Goal: Task Accomplishment & Management: Complete application form

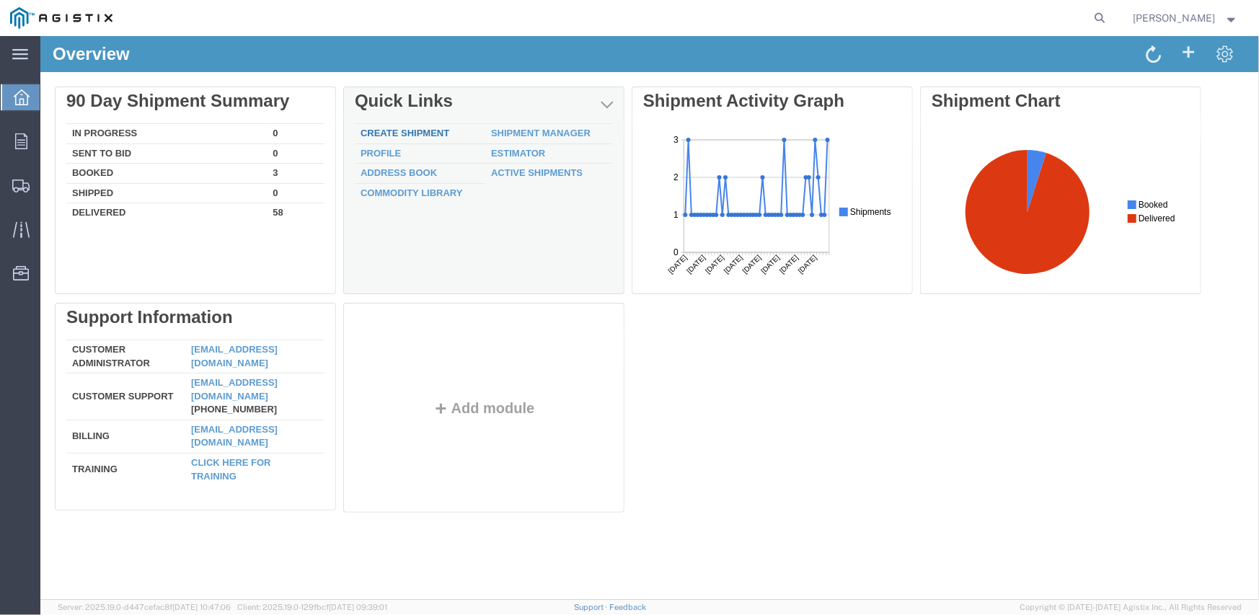
click at [421, 129] on link "Create Shipment" at bounding box center [404, 132] width 89 height 11
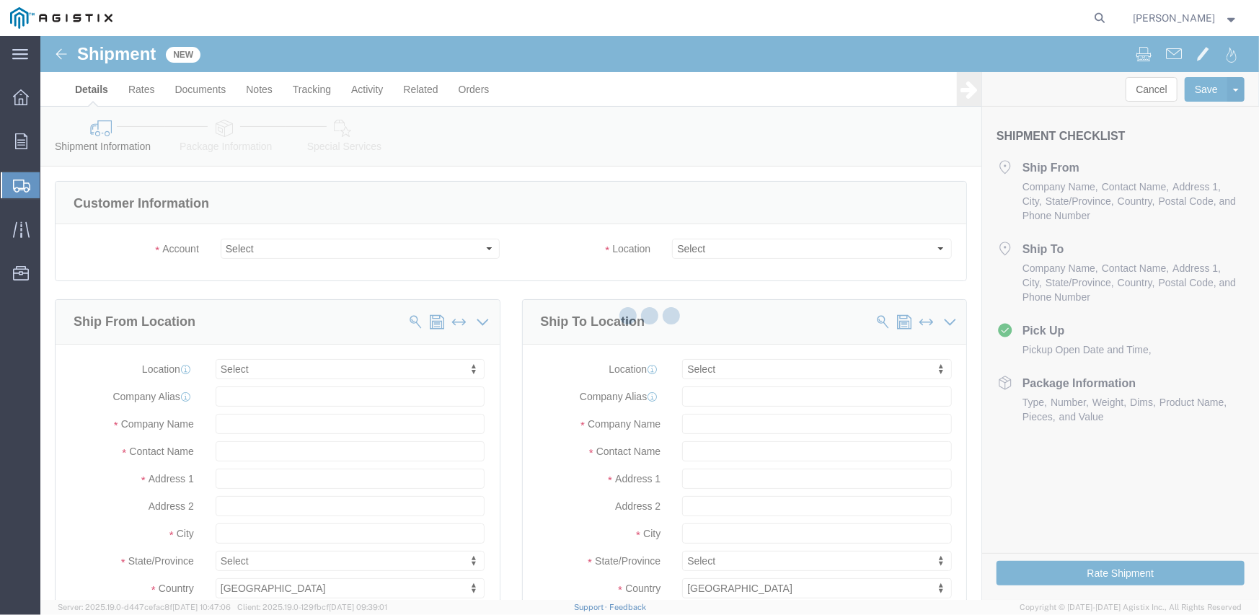
select select
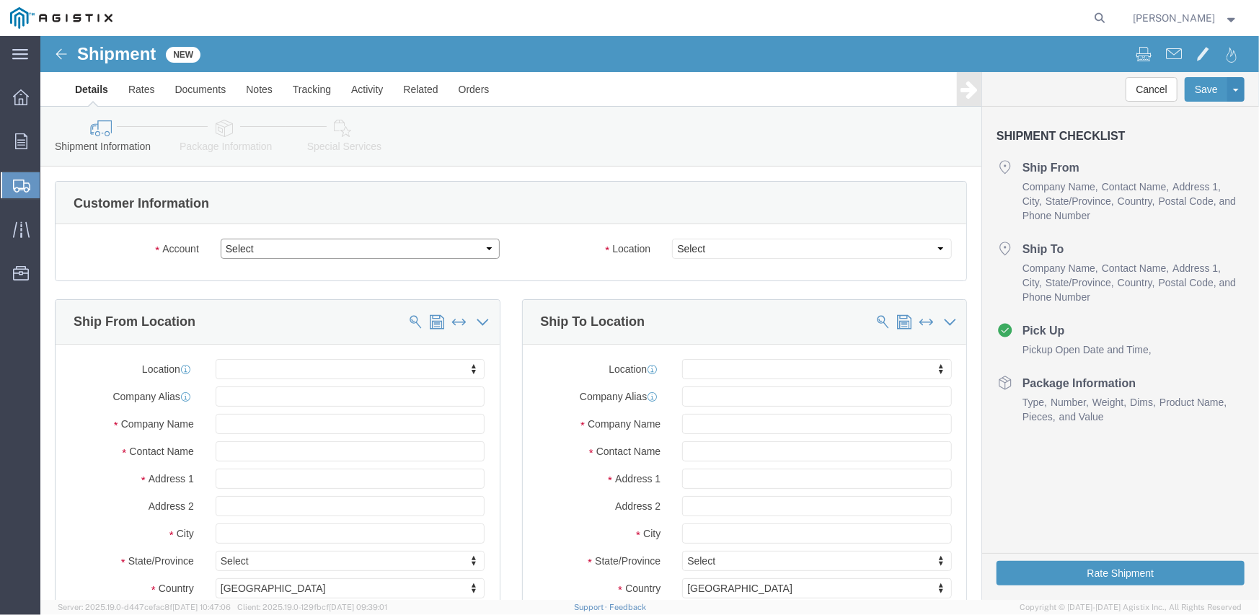
click select "Select Inertia Engineering & Machine Works Inc PG&E"
select select "9596"
click select "Select Inertia Engineering & Machine Works Inc PG&E"
select select "PURCHORD"
select select
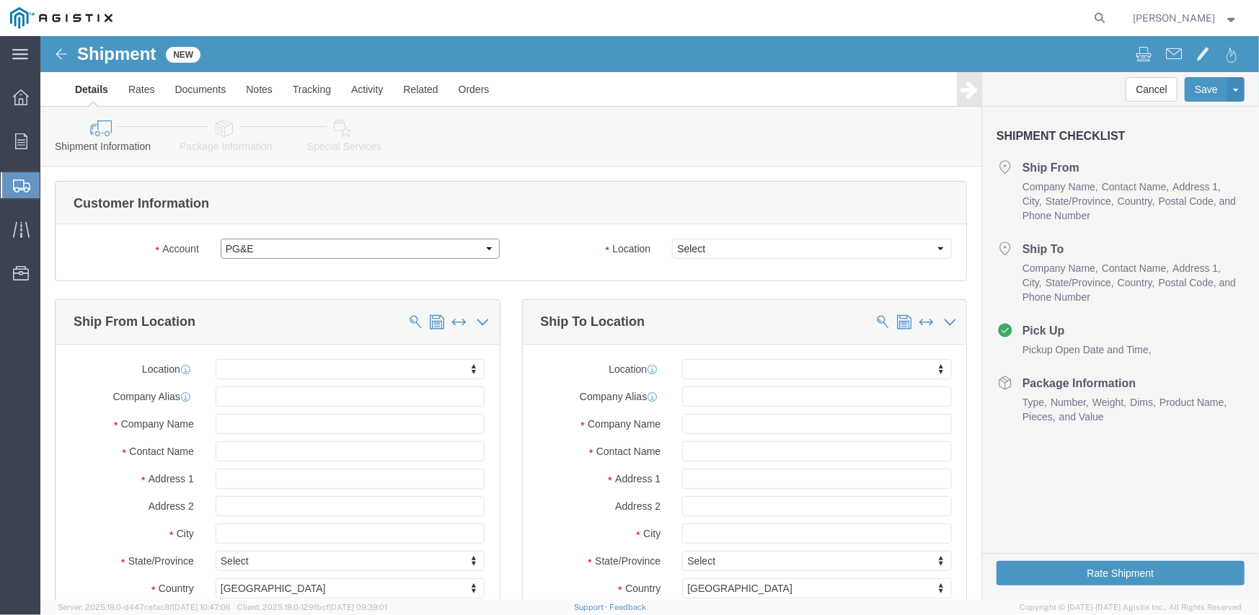
select select
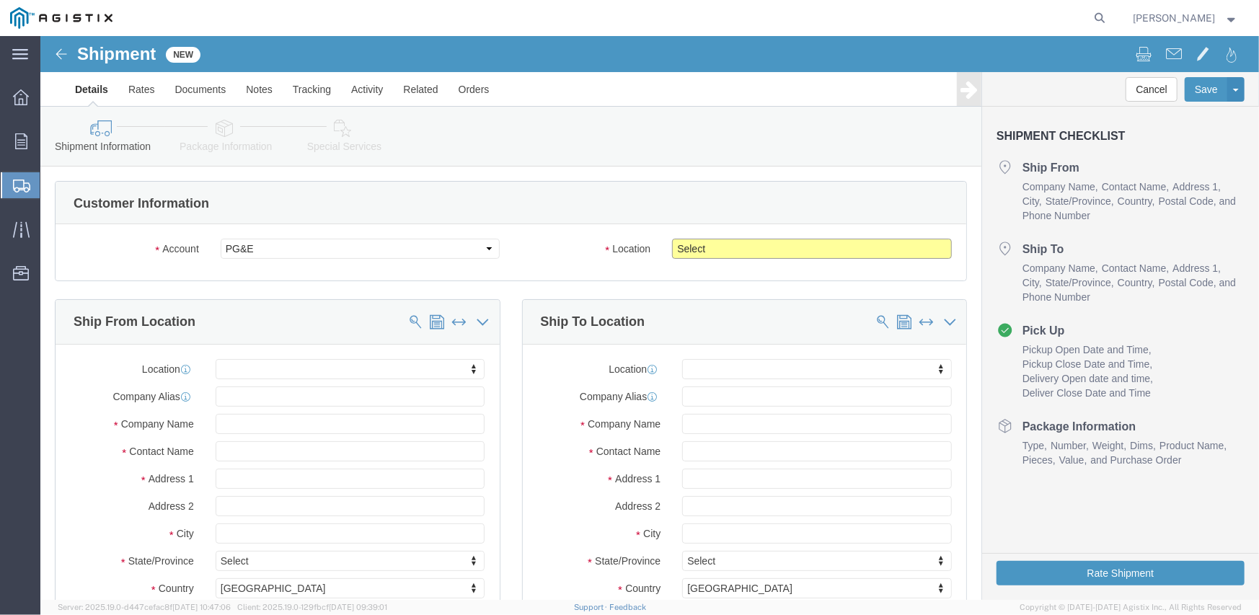
click select "Select All Others [GEOGRAPHIC_DATA] [GEOGRAPHIC_DATA] [GEOGRAPHIC_DATA] [GEOGRA…"
select select "19996"
click select "Select All Others [GEOGRAPHIC_DATA] [GEOGRAPHIC_DATA] [GEOGRAPHIC_DATA] [GEOGRA…"
click span
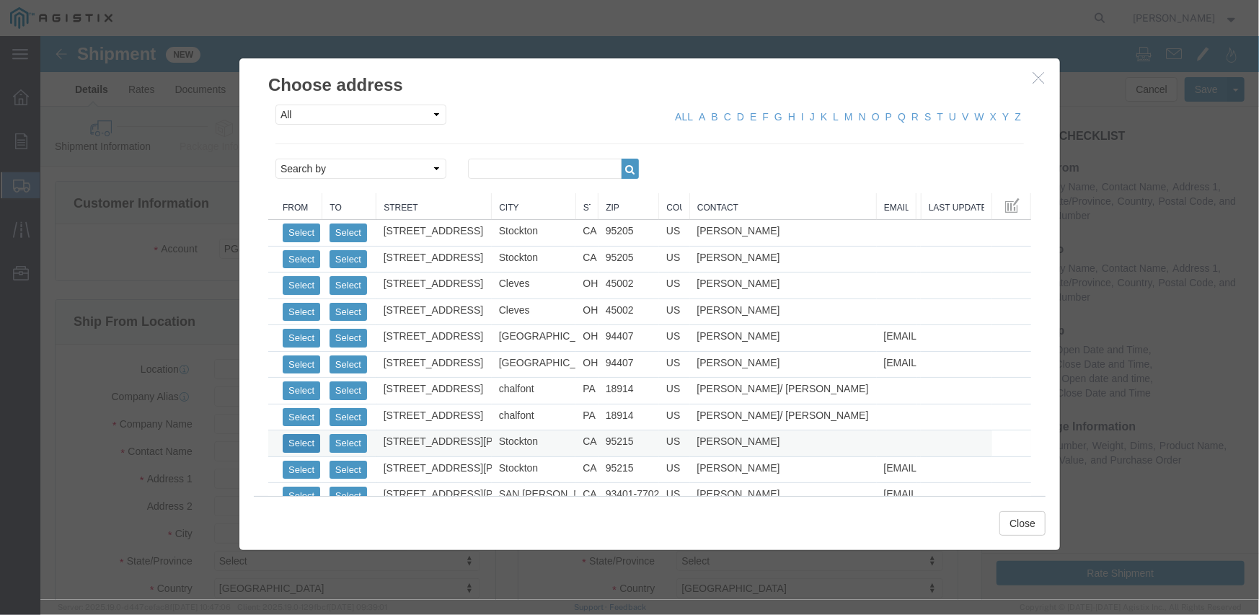
click button "Select"
select select
type input "MPS dba Inertia Engineering & Machine Works Inc"
type input "[PERSON_NAME]"
type input "[STREET_ADDRESS][PERSON_NAME]"
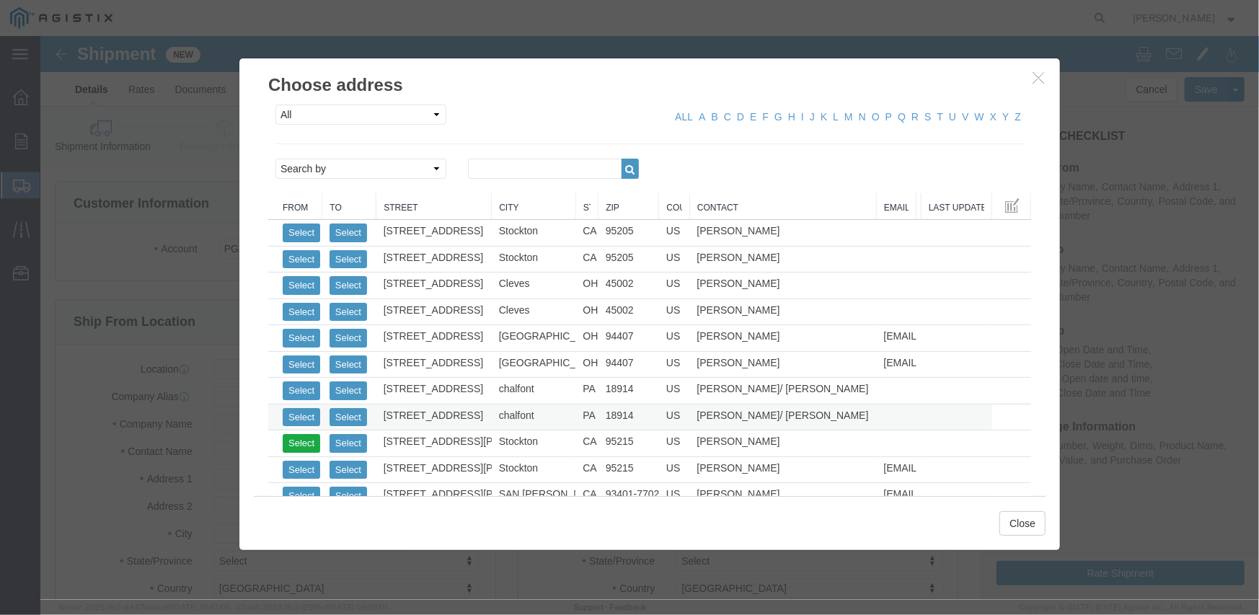
type input "Stockton"
type input "95215"
type input "[PHONE_NUMBER]"
select select "CA"
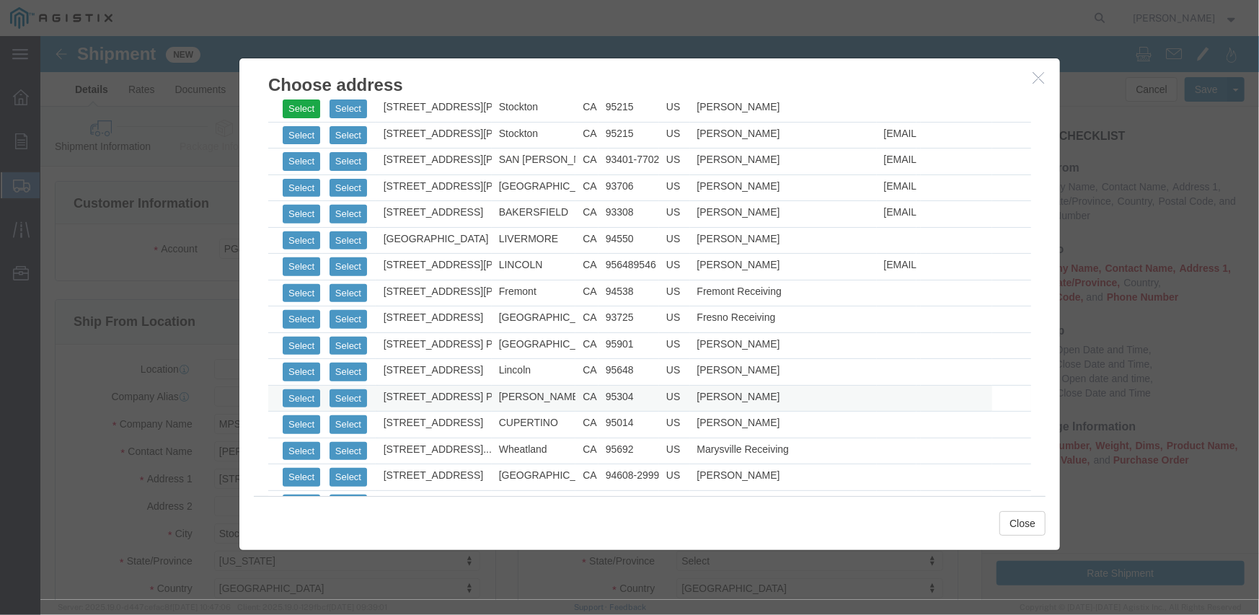
scroll to position [361, 0]
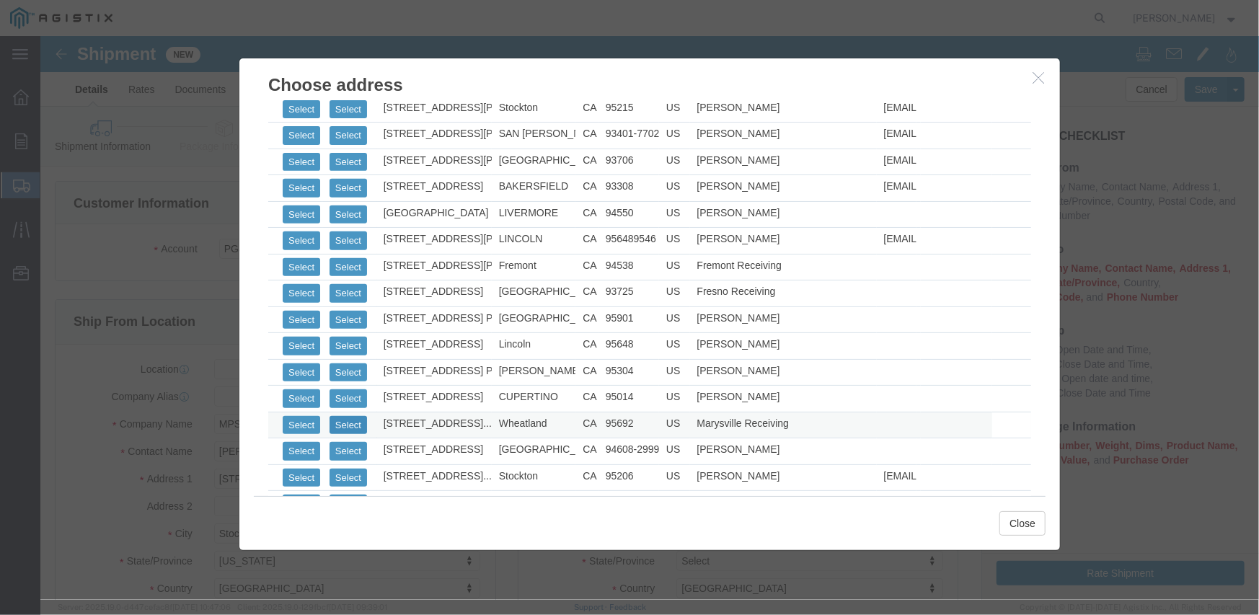
click button "Select"
select select
type input "Pacific Gas & Electric Company"
type input "Marysville Receiving"
type input "[STREET_ADDRESS]"
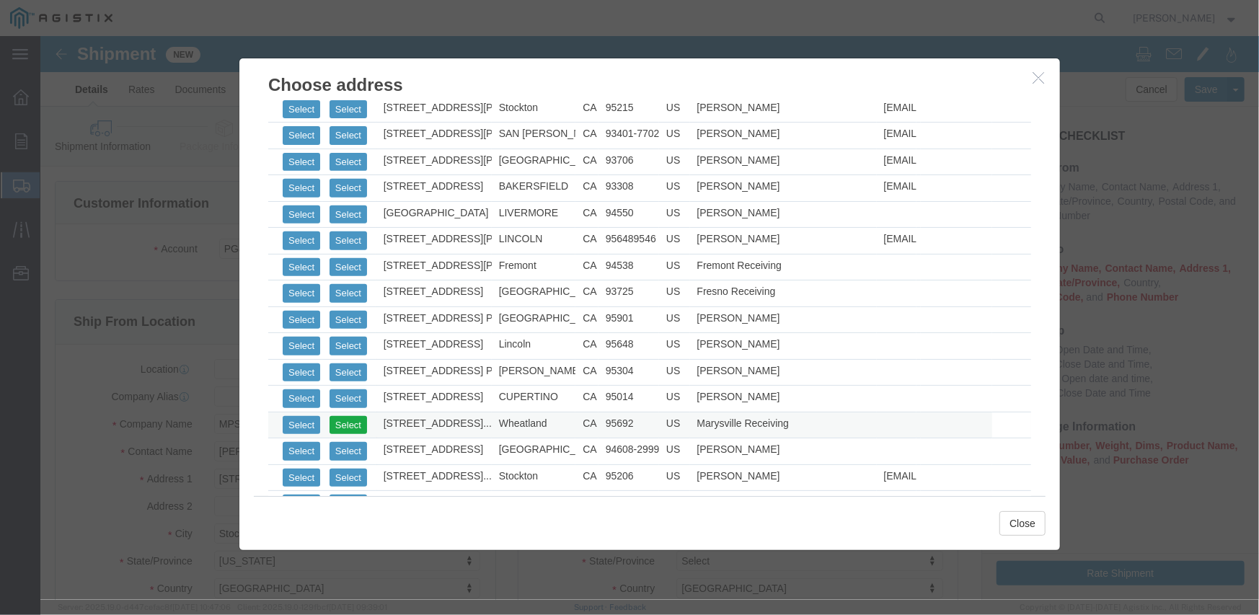
type input "MARYSVILLE RECEIVING"
type input "Wheatland"
type input "95692"
type input "[PHONE_NUMBER]"
select select "CA"
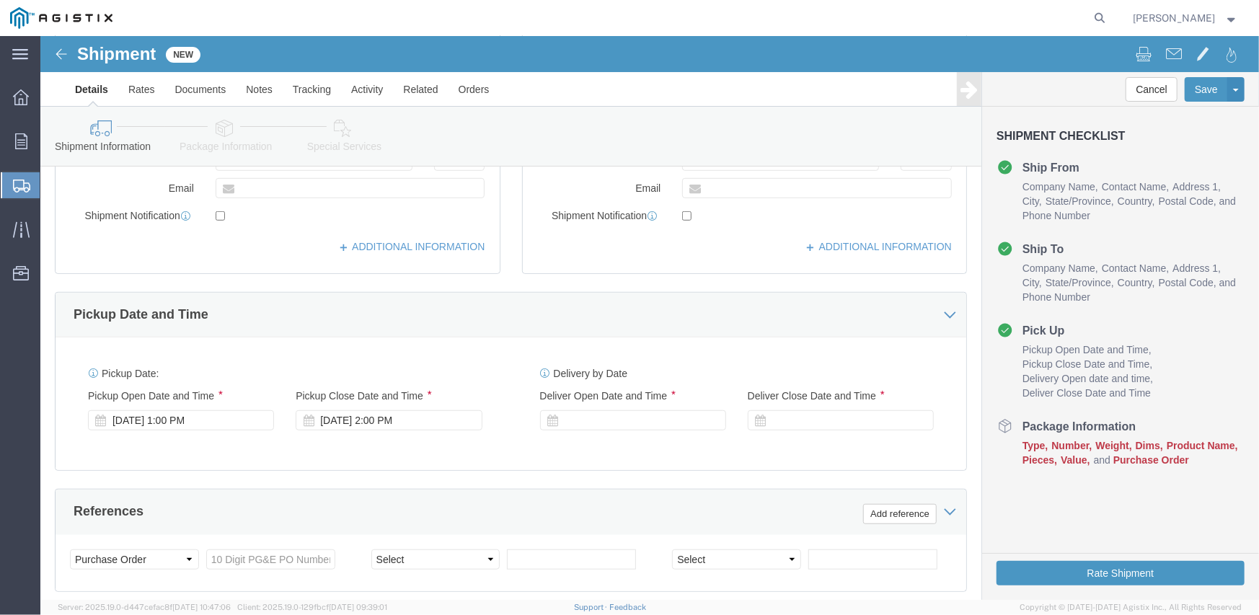
scroll to position [433, 0]
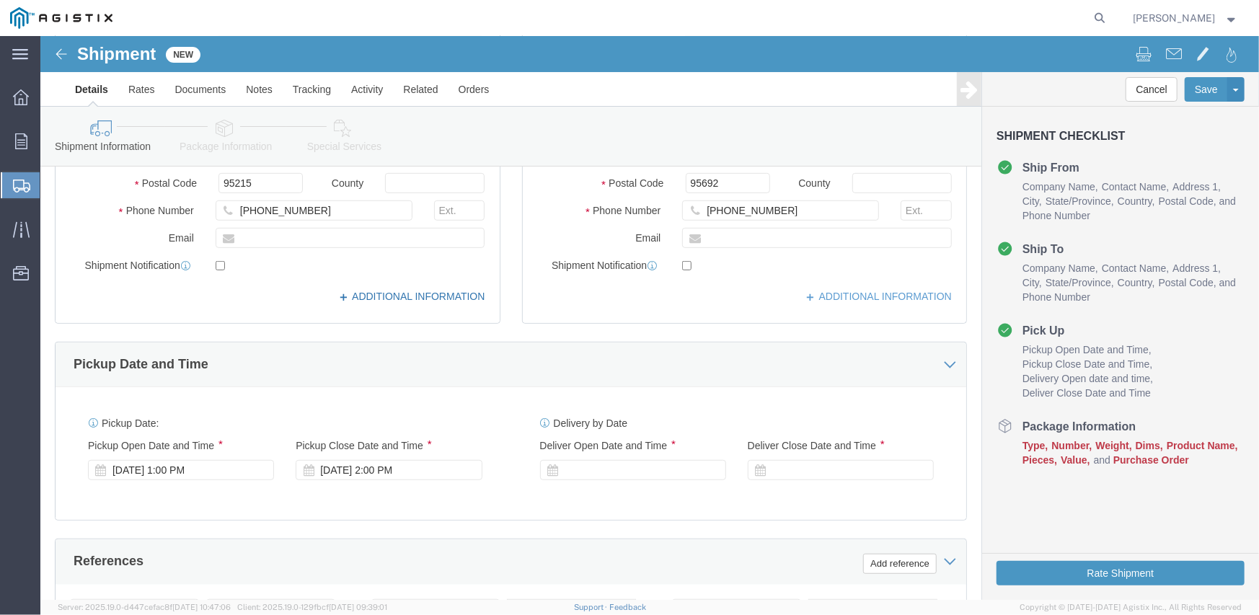
click link "ADDITIONAL INFORMATION"
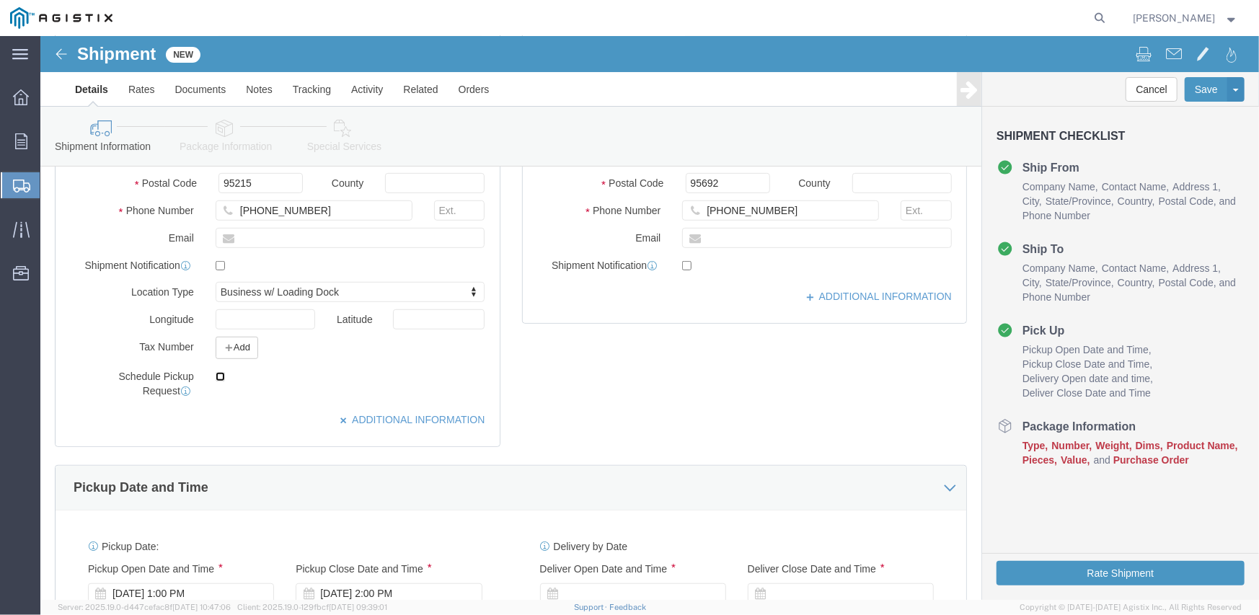
click input "checkbox"
checkbox input "true"
click link "ADDITIONAL INFORMATION"
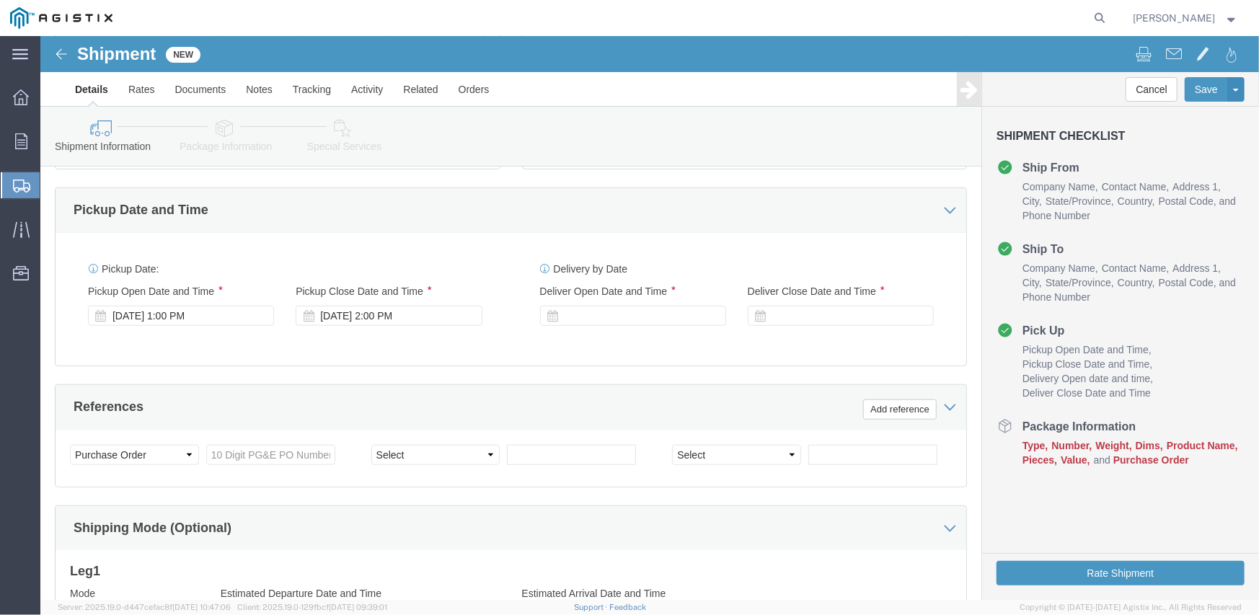
scroll to position [526, 0]
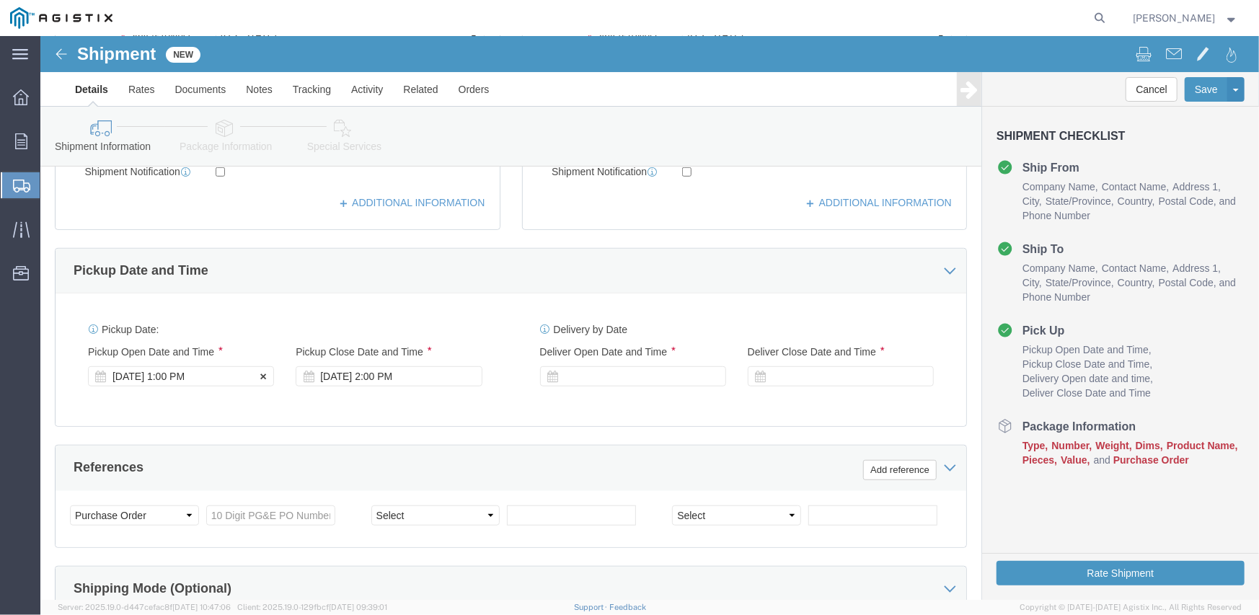
click div "[DATE] 1:00 PM"
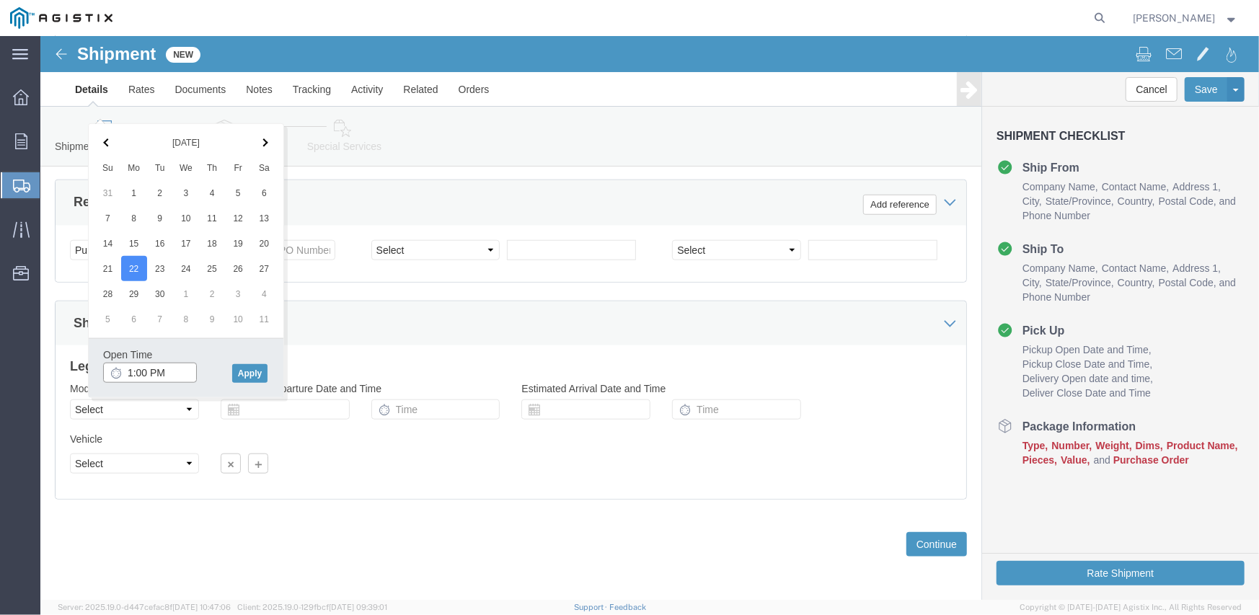
click input "1:00 PM"
type input "6:00 AM"
click button "Apply"
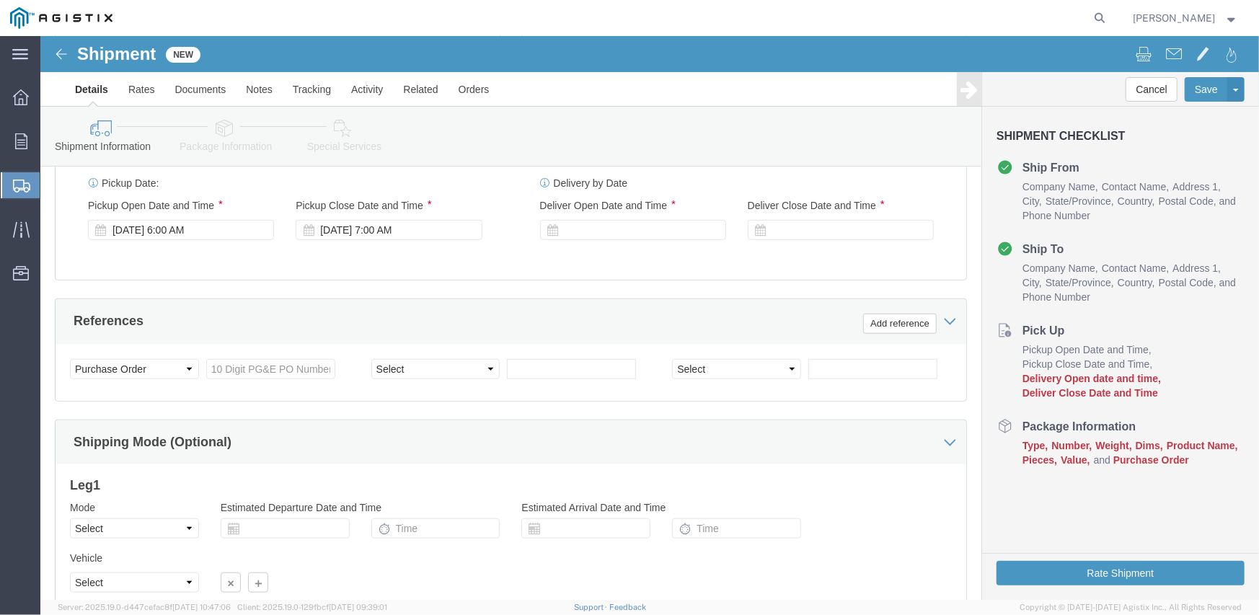
scroll to position [648, 0]
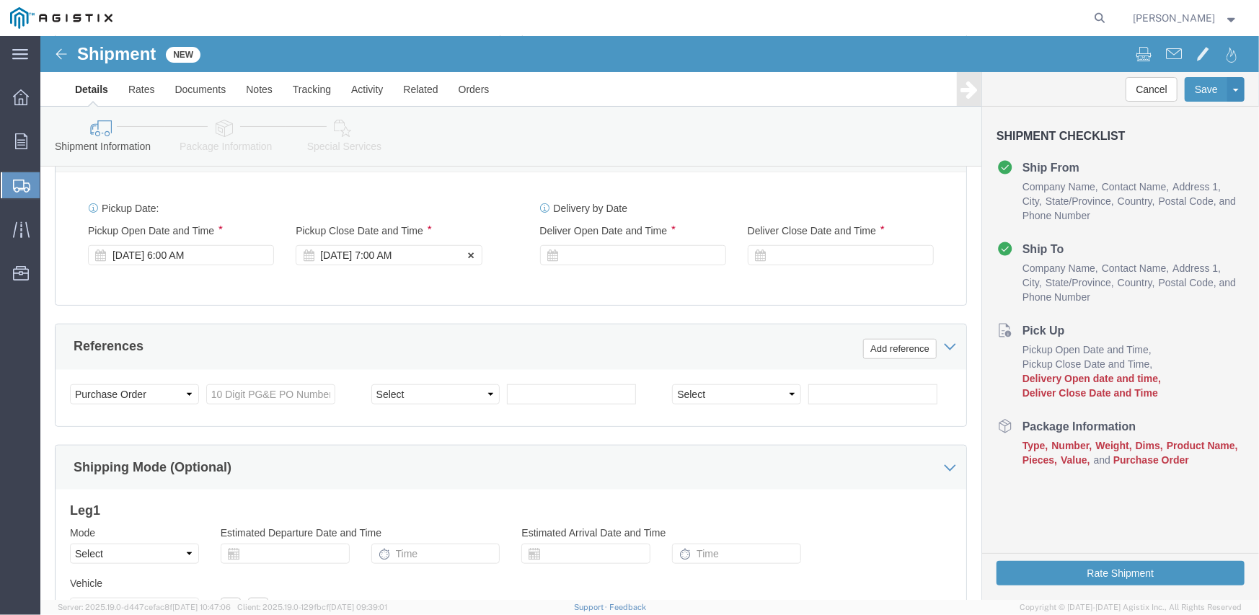
click div "[DATE] 7:00 AM"
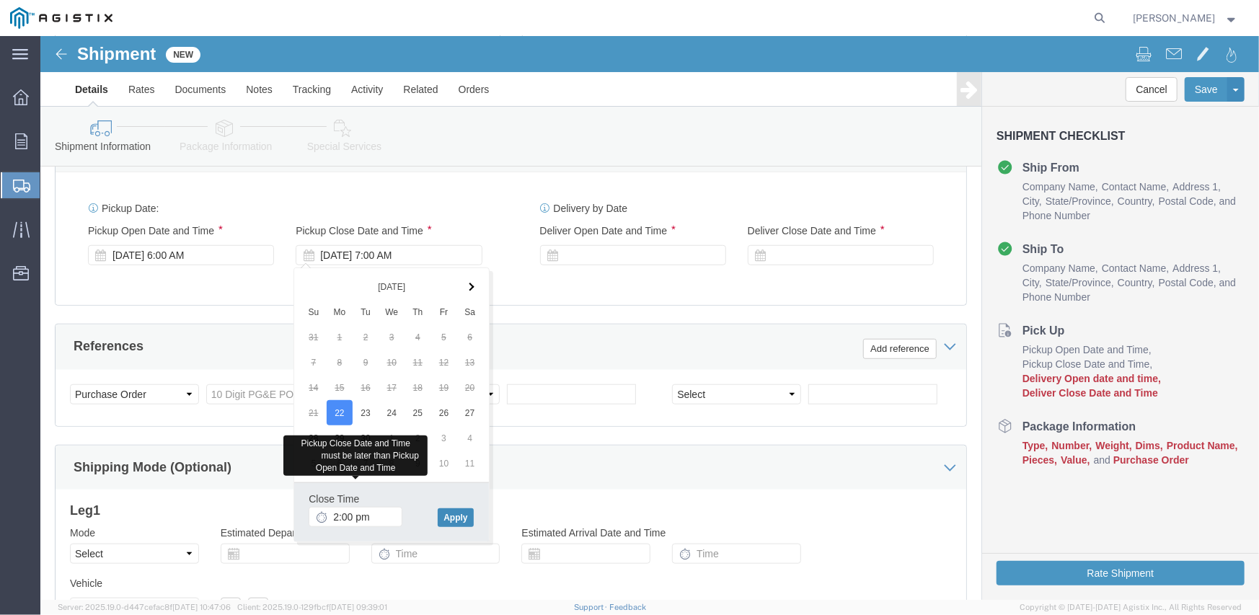
type input "2:00 PM"
click button "Apply"
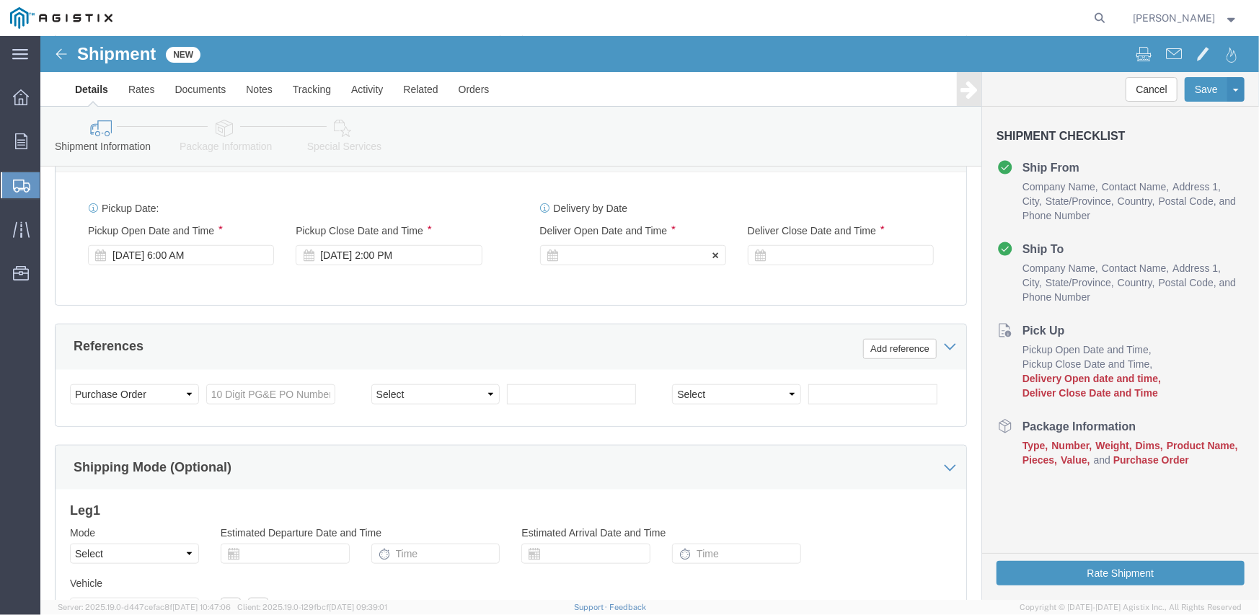
click div
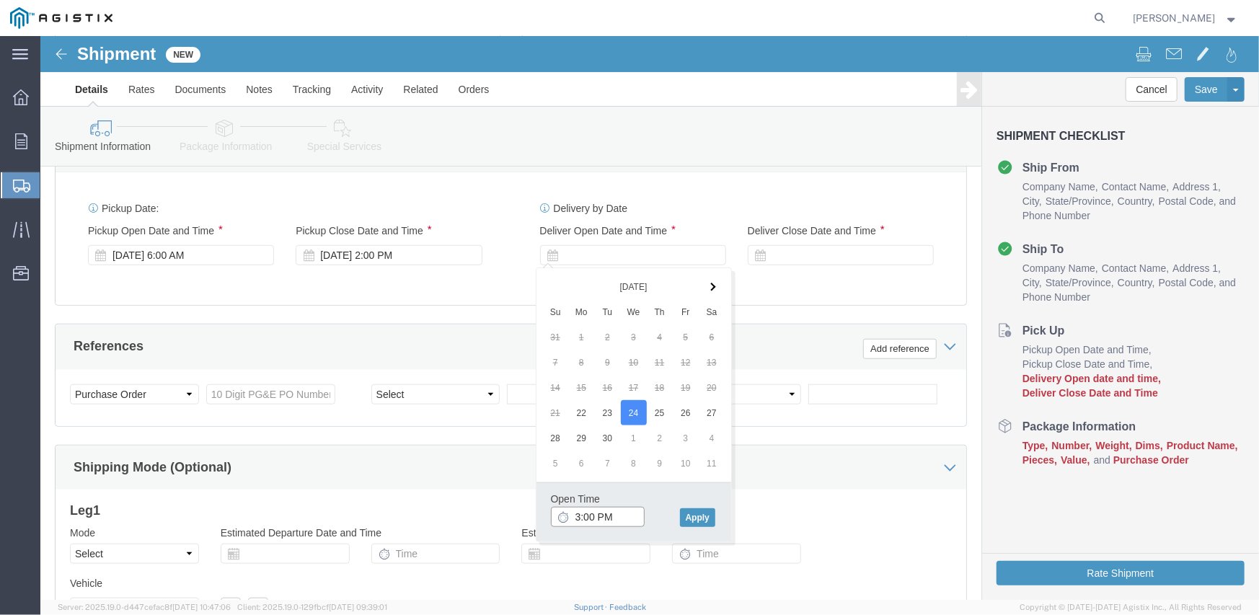
click input "3:00 PM"
type input "8:00 AM"
click button "Apply"
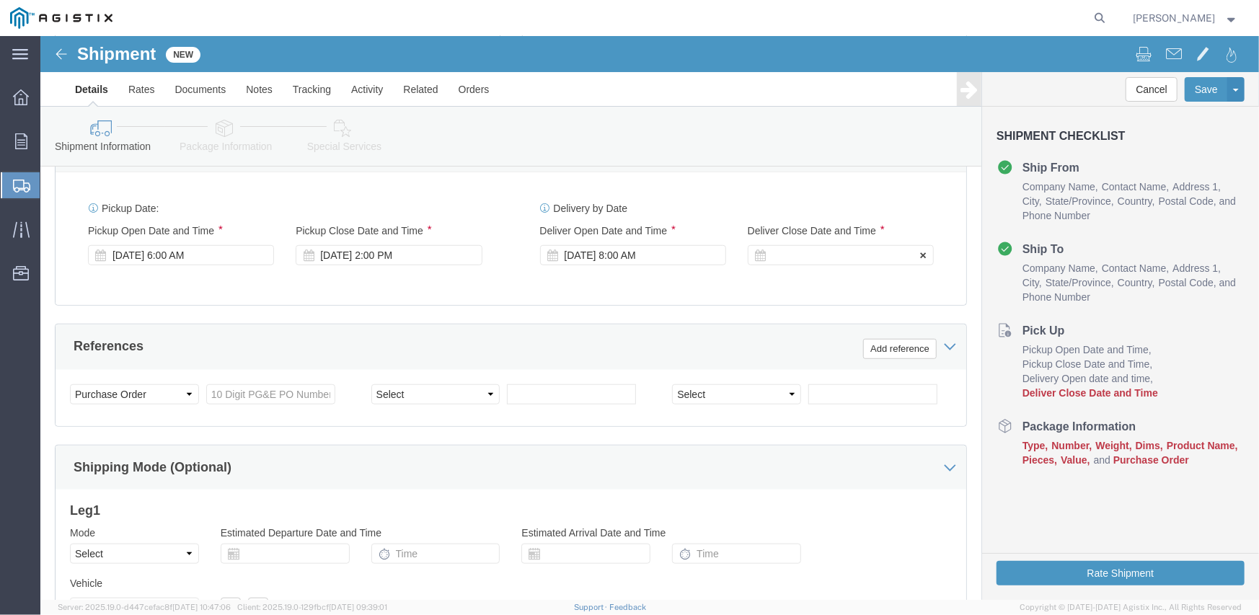
click div
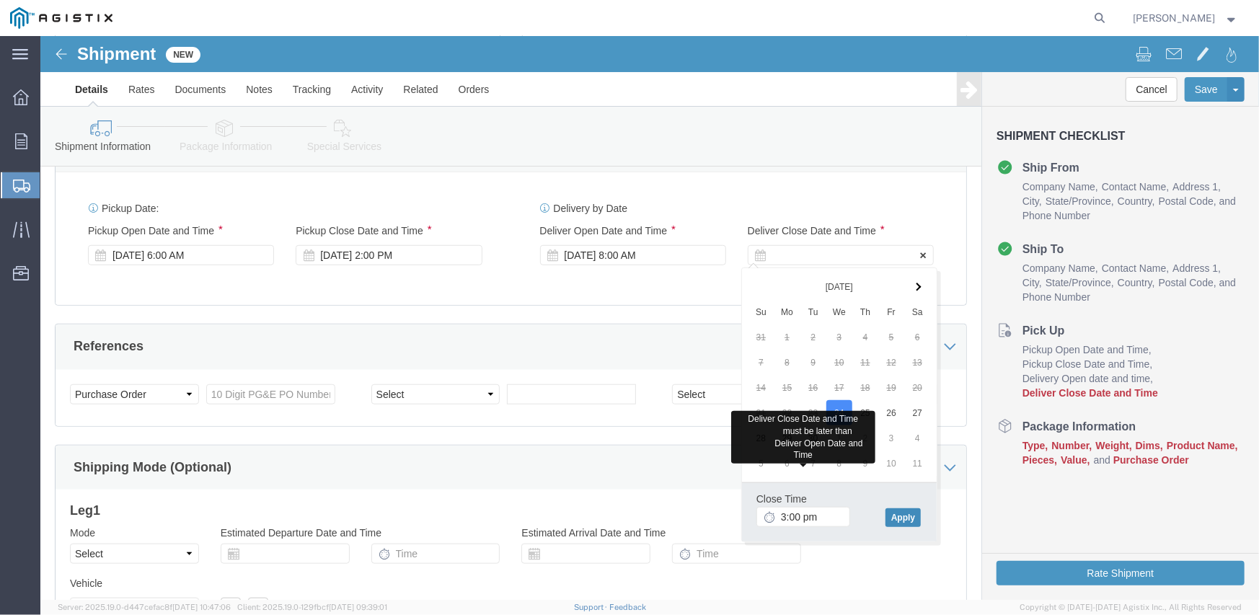
type input "3:00 PM"
click button "Apply"
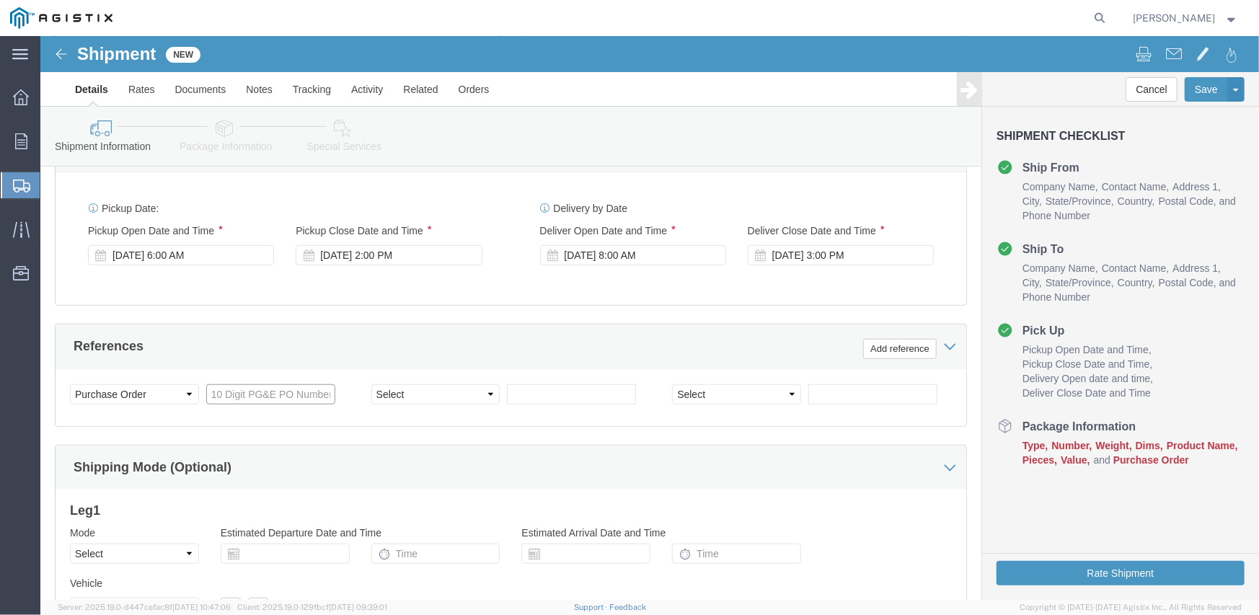
click input "text"
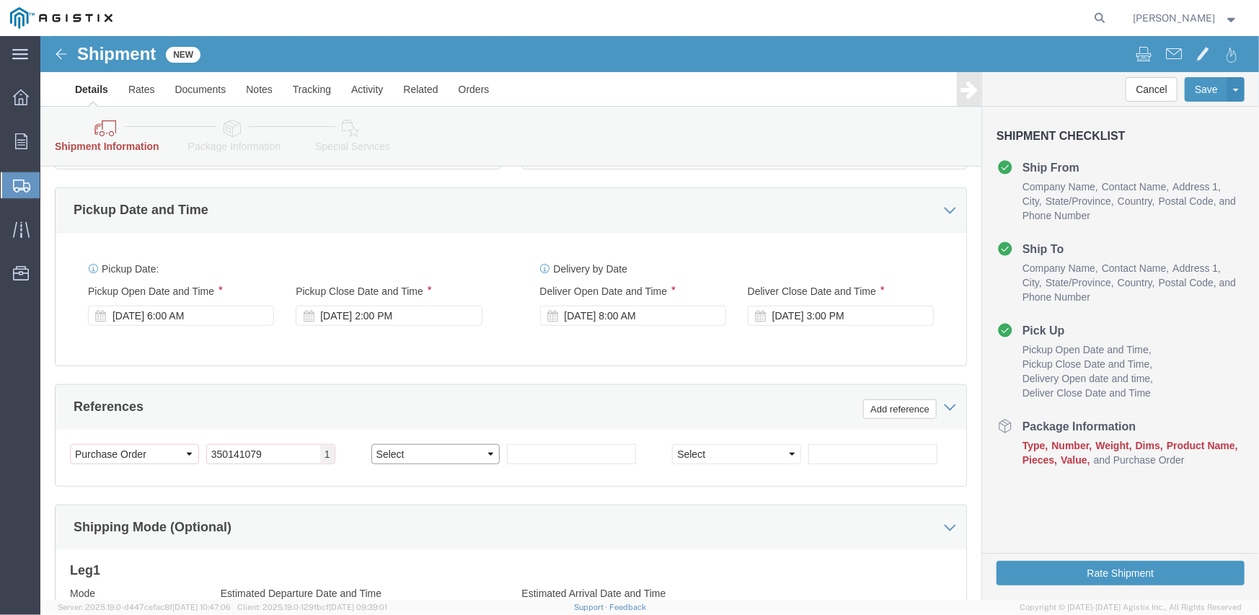
scroll to position [707, 0]
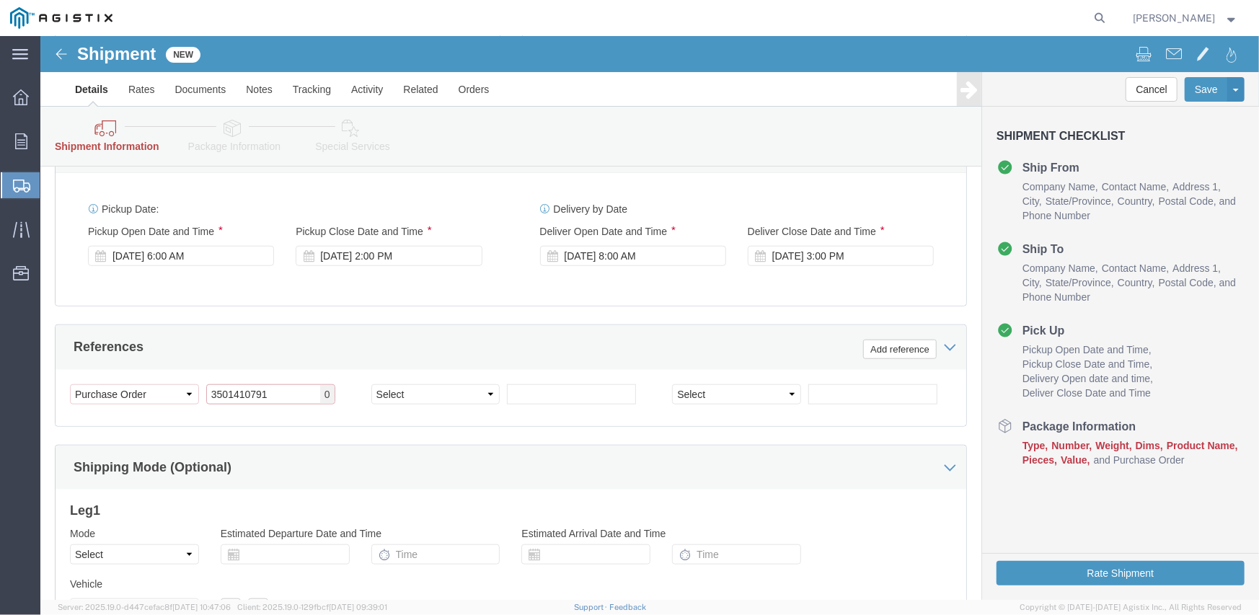
type input "3501410791"
select select "SALEORDR"
type input "294630"
click select "Select Air Less than Truckload Multi-Leg Ocean Freight Rail Small Parcel Truckl…"
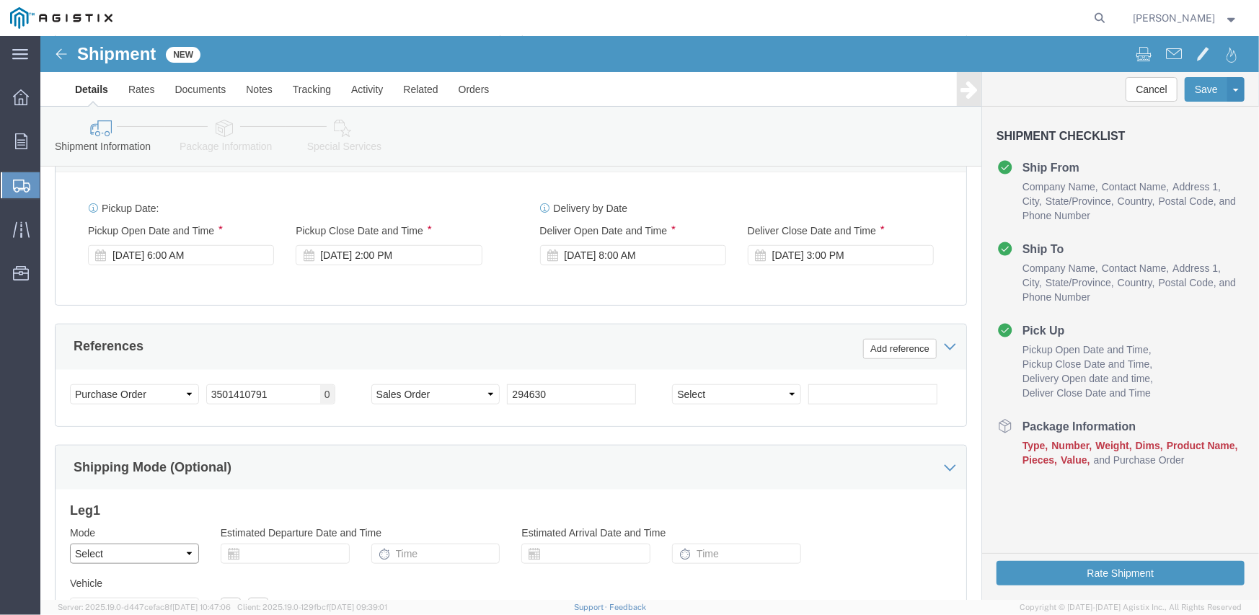
select select "TL"
click select "Select Air Less than Truckload Multi-Leg Ocean Freight Rail Small Parcel Truckl…"
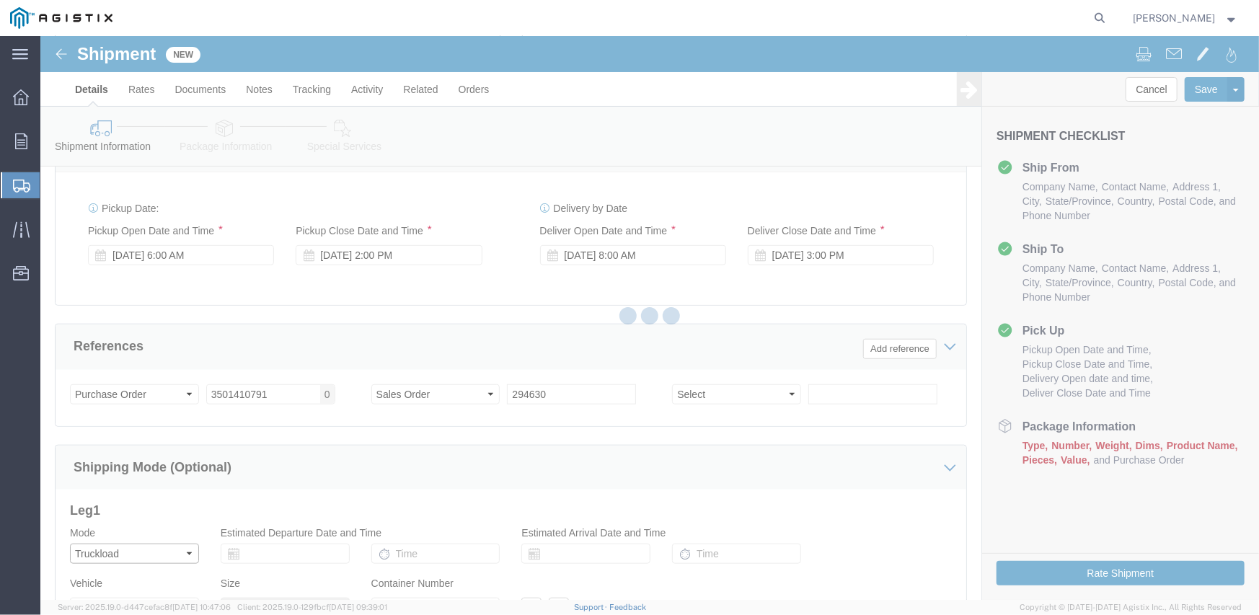
select select
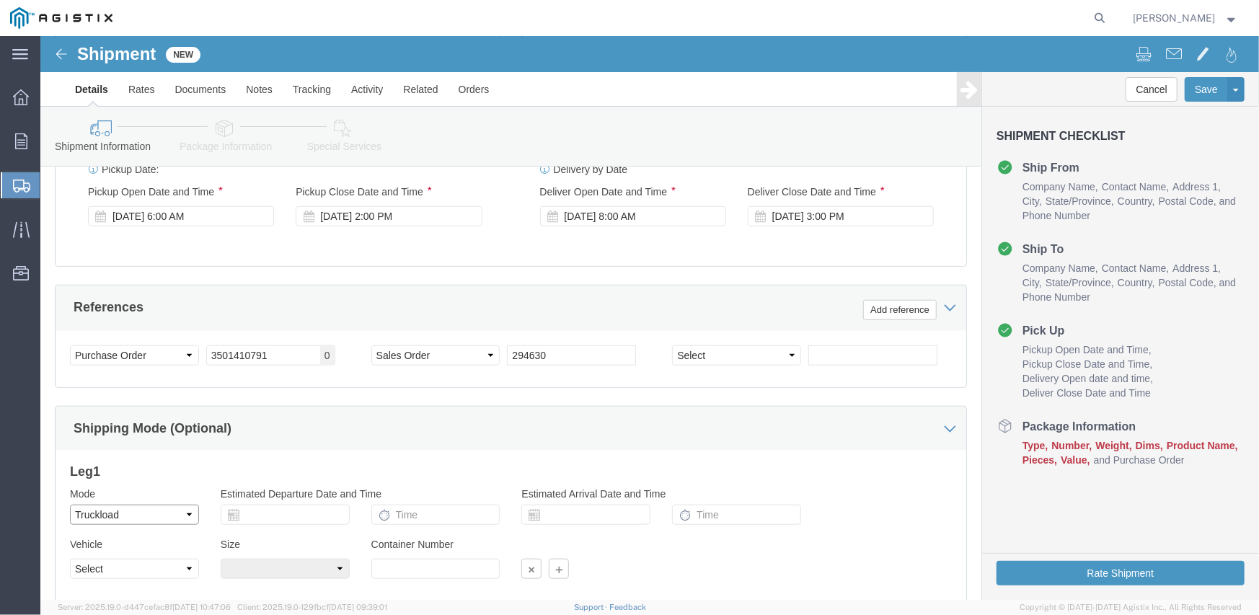
scroll to position [792, 0]
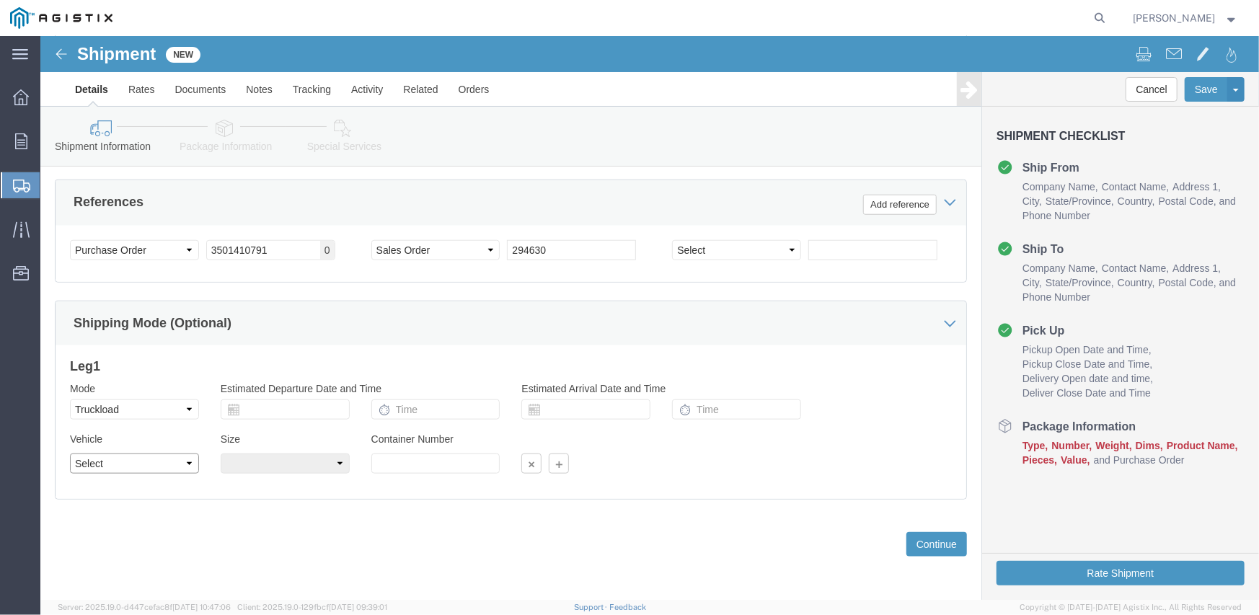
click select "Select 1-Ton (PSS) 10 Wheel 10 Yard Dump Truck 20 Yard Dump Truck Bobtail Botto…"
select select "FLBD"
click select "Select 1-Ton (PSS) 10 Wheel 10 Yard Dump Truck 20 Yard Dump Truck Bobtail Botto…"
click select "Select 35 Feet 20 Feet 28 Feet 53 Feet 40 Feet 48 Feet"
select select "53FT"
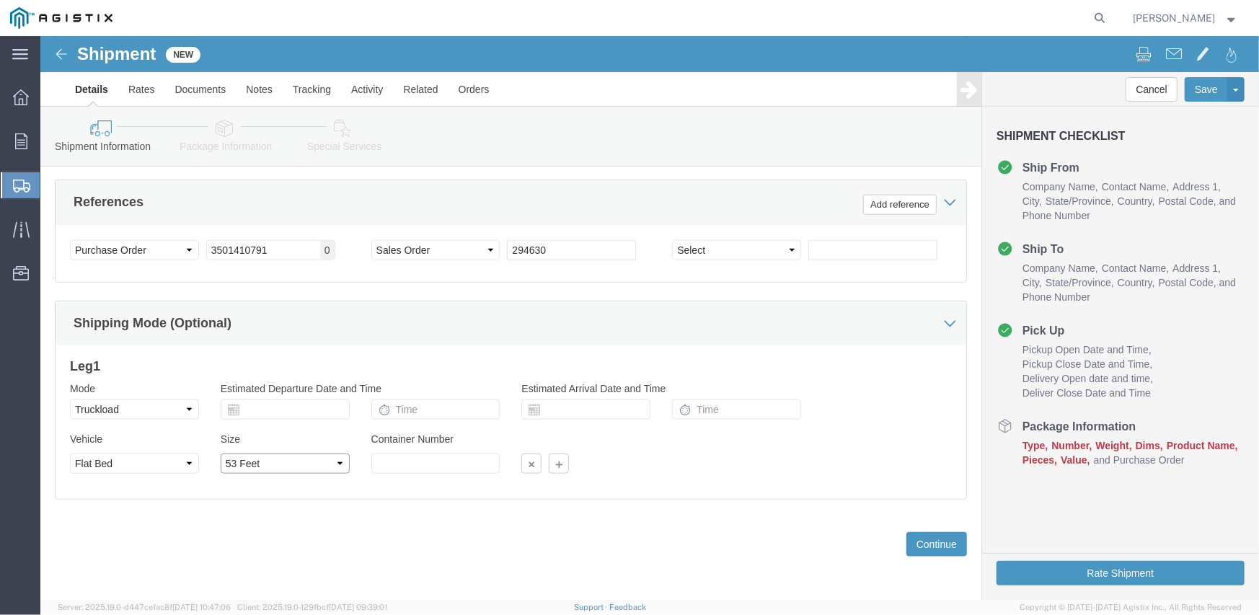
click select "Select 35 Feet 20 Feet 28 Feet 53 Feet 40 Feet 48 Feet"
click button "Continue"
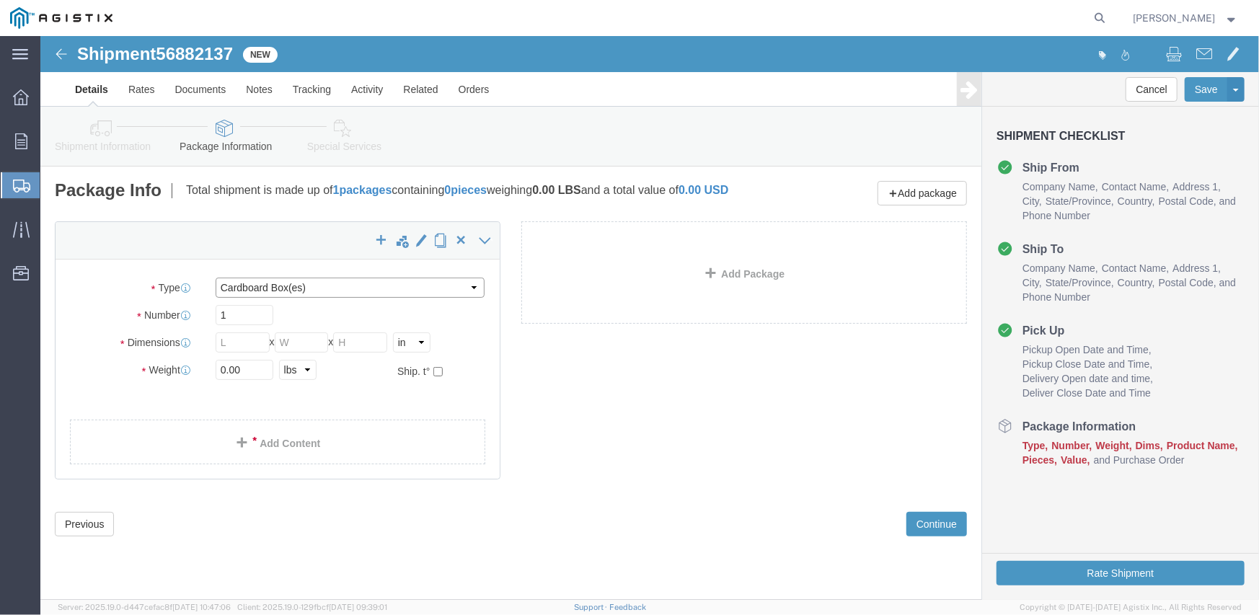
click select "Select Bulk Bundle(s) Cardboard Box(es) Carton(s) Crate(s) Drum(s) (Fiberboard)…"
select select "CRAT"
click select "Select Bulk Bundle(s) Cardboard Box(es) Carton(s) Crate(s) Drum(s) (Fiberboard)…"
click input "1"
type input "16"
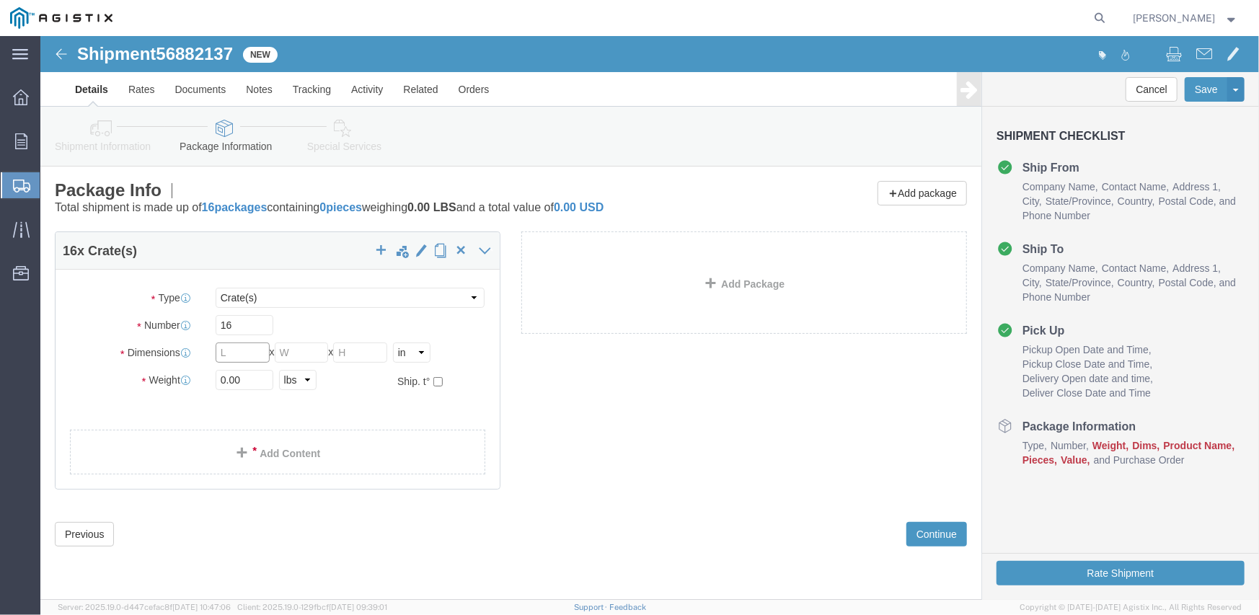
click input "text"
type input "139"
type input "47"
type input "48"
type input "12800"
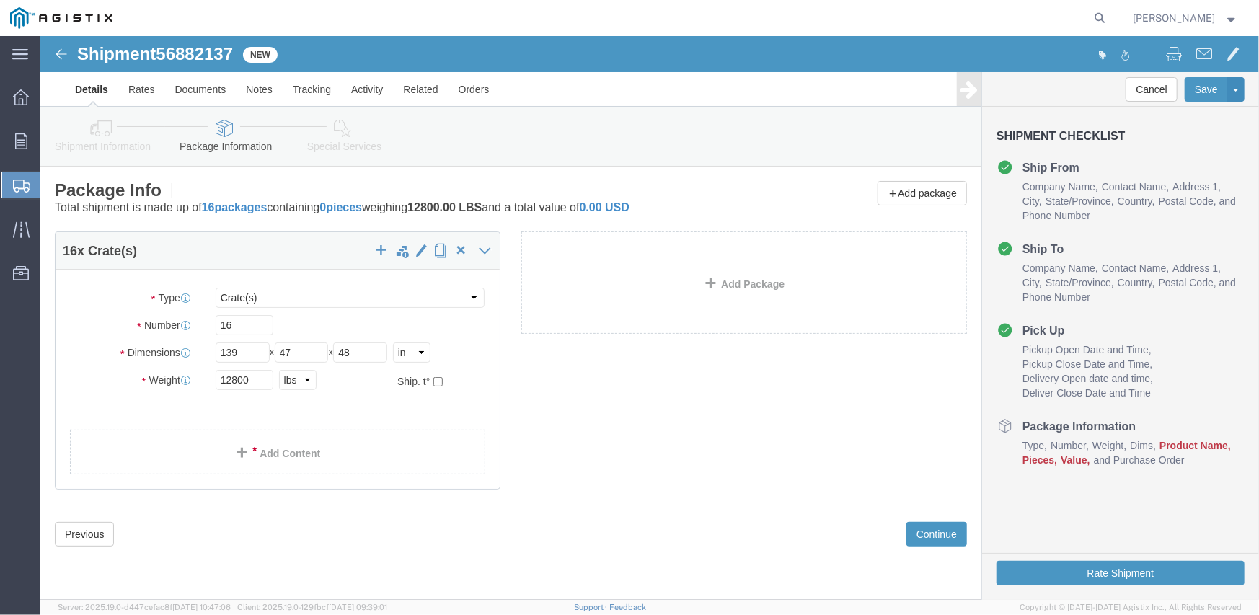
click div "16 x Crate(s) Package Type Select Bulk Bundle(s) Cardboard Box(es) Carton(s) Cr…"
click div
click link "Add Content"
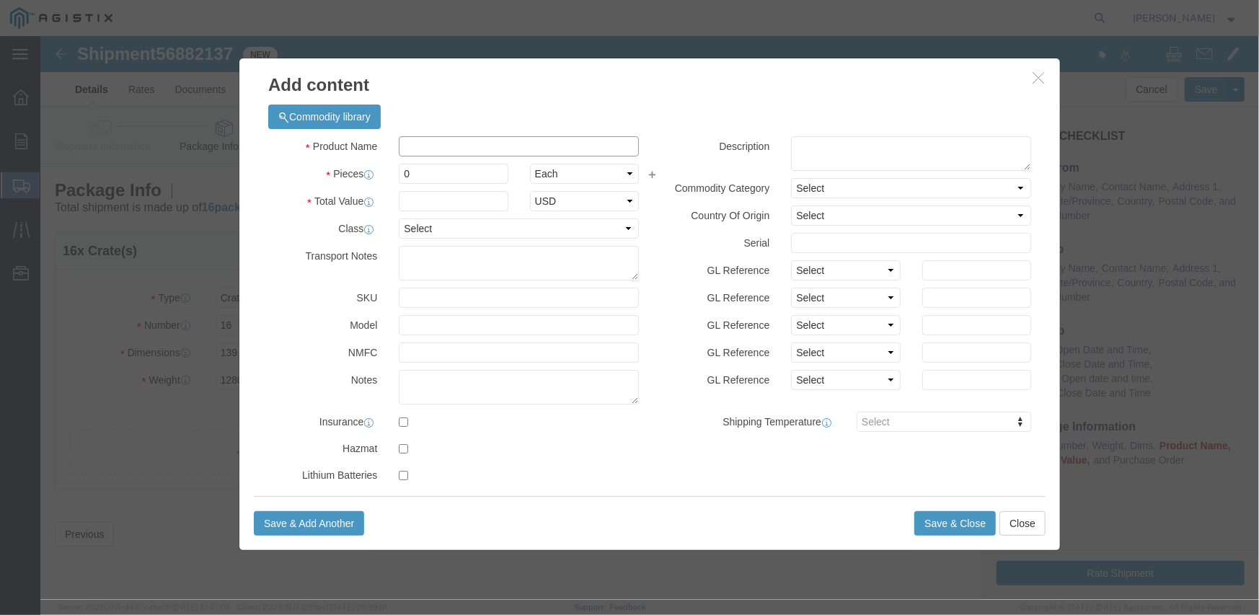
click input "text"
type input "m343960"
click td "Model:"
select select
type input "79694.56"
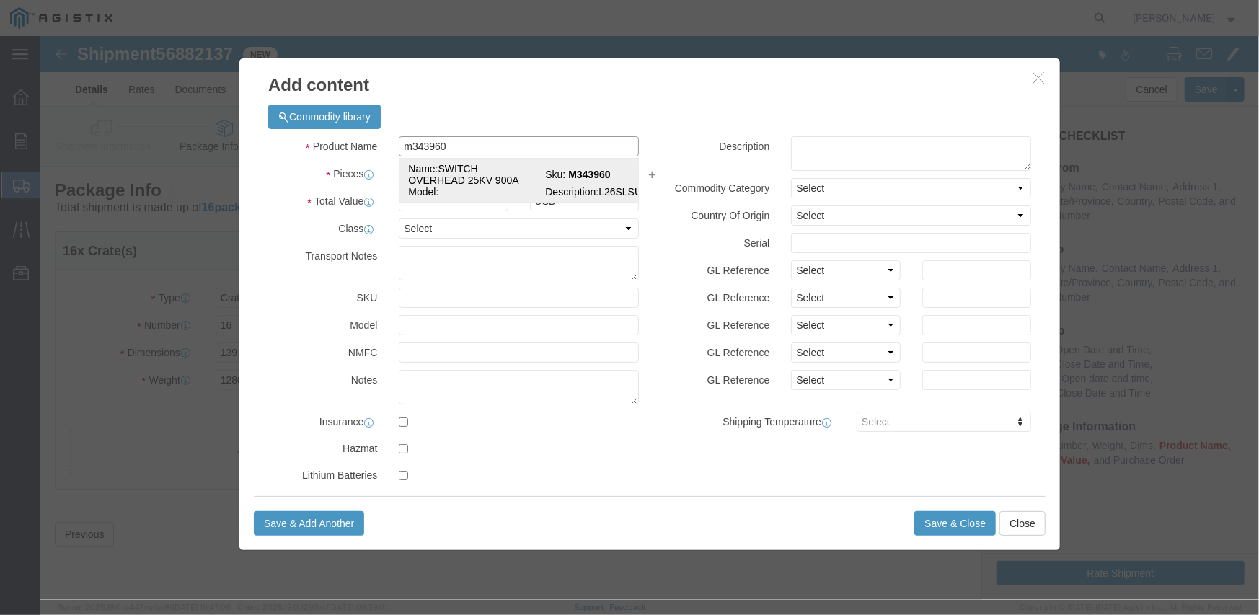
select select "USD"
select select
type input "SWITCH OVERHEAD 25KV 900A"
type input "M343960"
type textarea "L26SLSUG3J21"
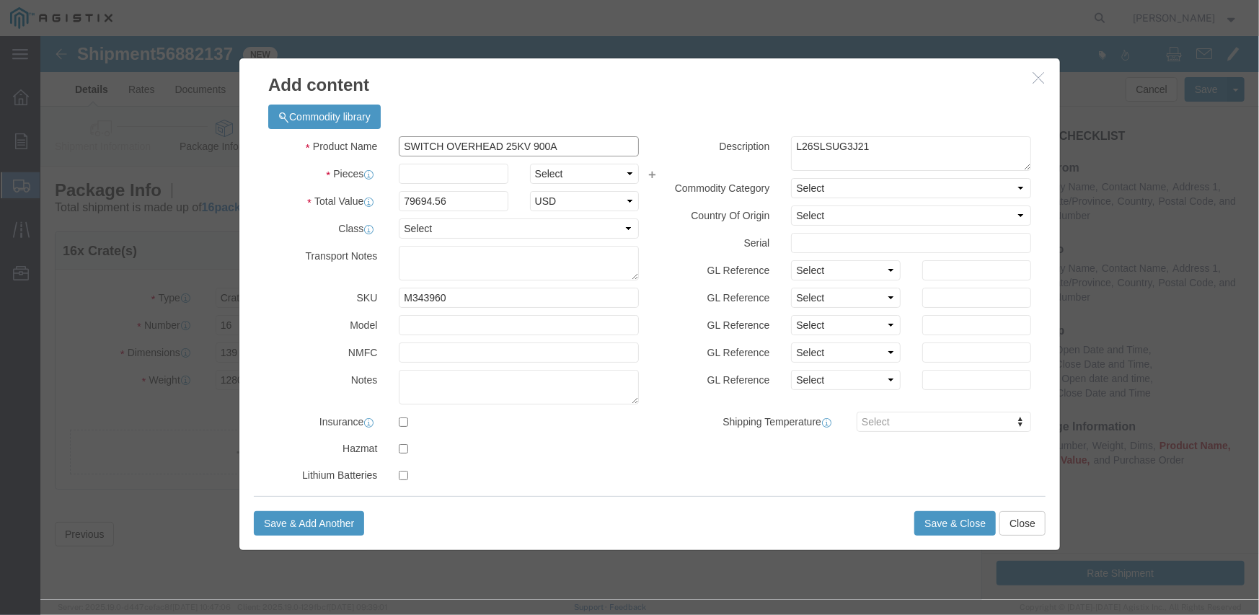
type input "SWITCH OVERHEAD 25KV 900A"
click input "text"
type input "16"
type input "1275112.96"
select select "EA"
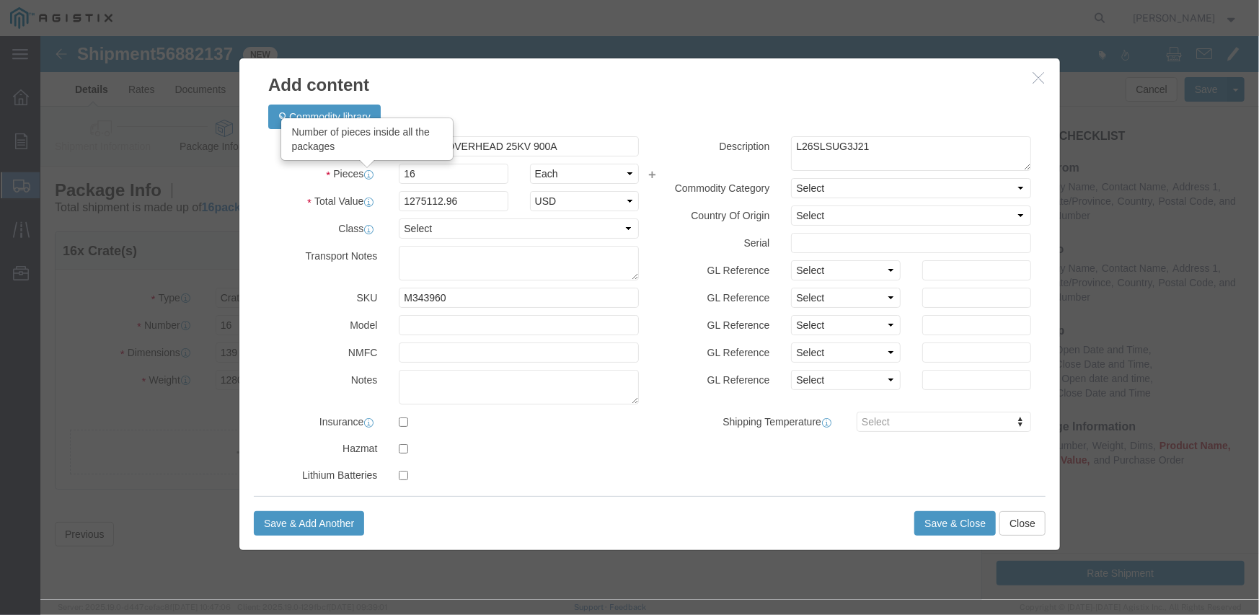
click icon
click input "1275112.96"
type input "82882.40"
click select "Select Account Type Activity ID Airline Appointment Number ASN Batch Number Bil…"
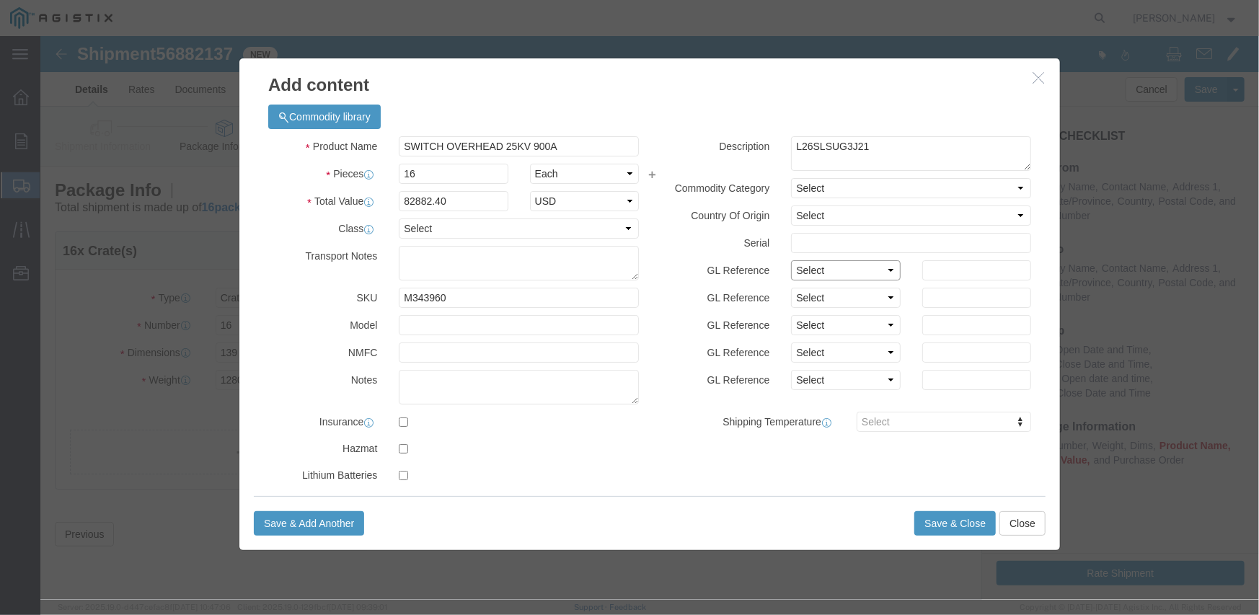
select select "PURCHORD"
click select "Select Account Type Activity ID Airline Appointment Number ASN Batch Number Bil…"
type input "3501410791"
select select "SALEORDR"
type input "294630"
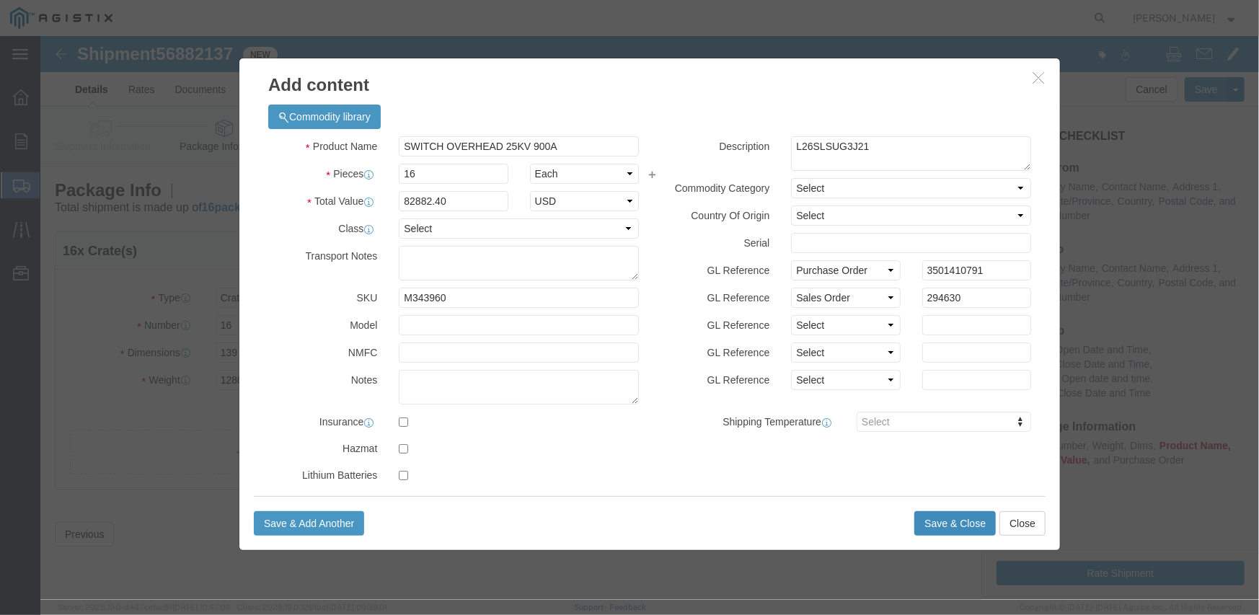
click button "Save & Close"
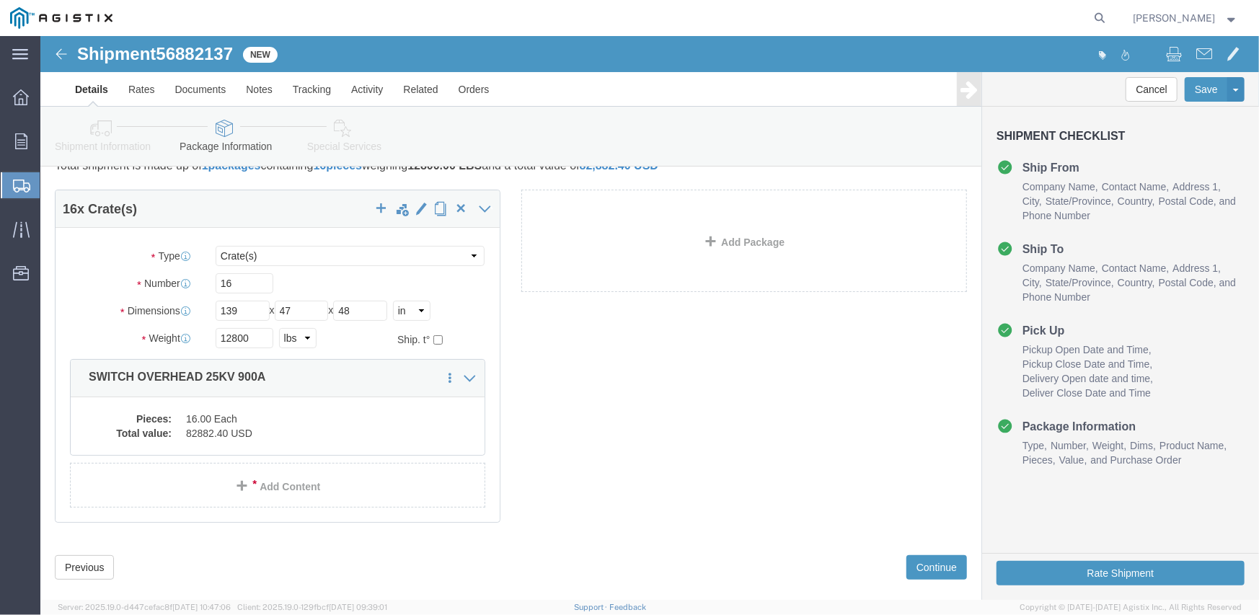
scroll to position [65, 0]
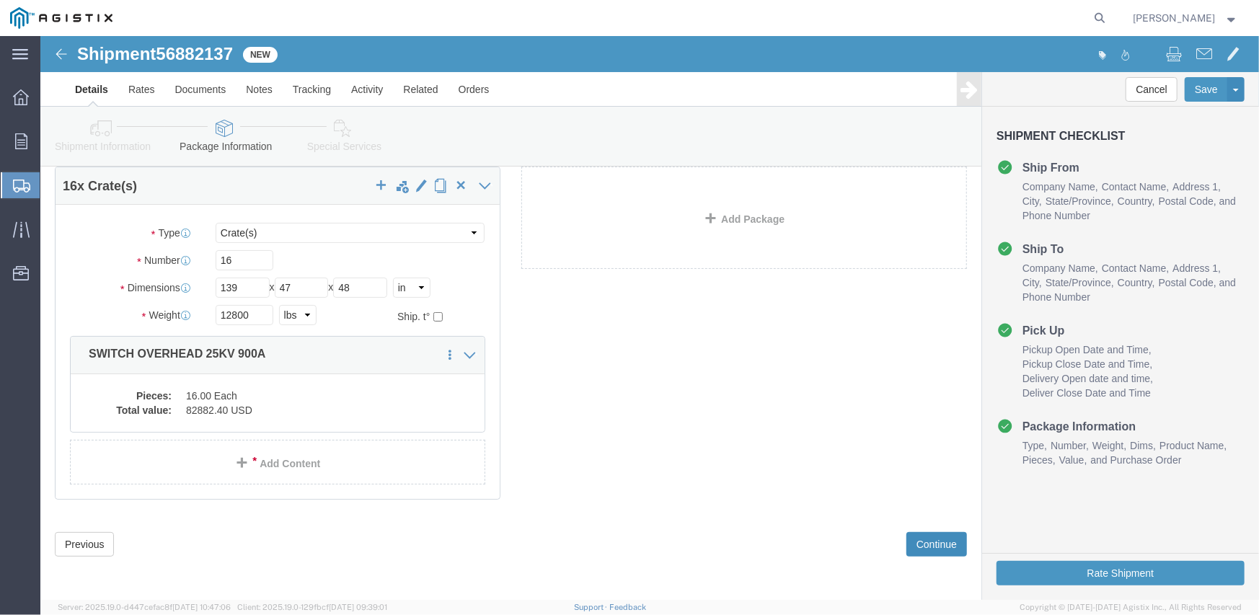
click button "Continue"
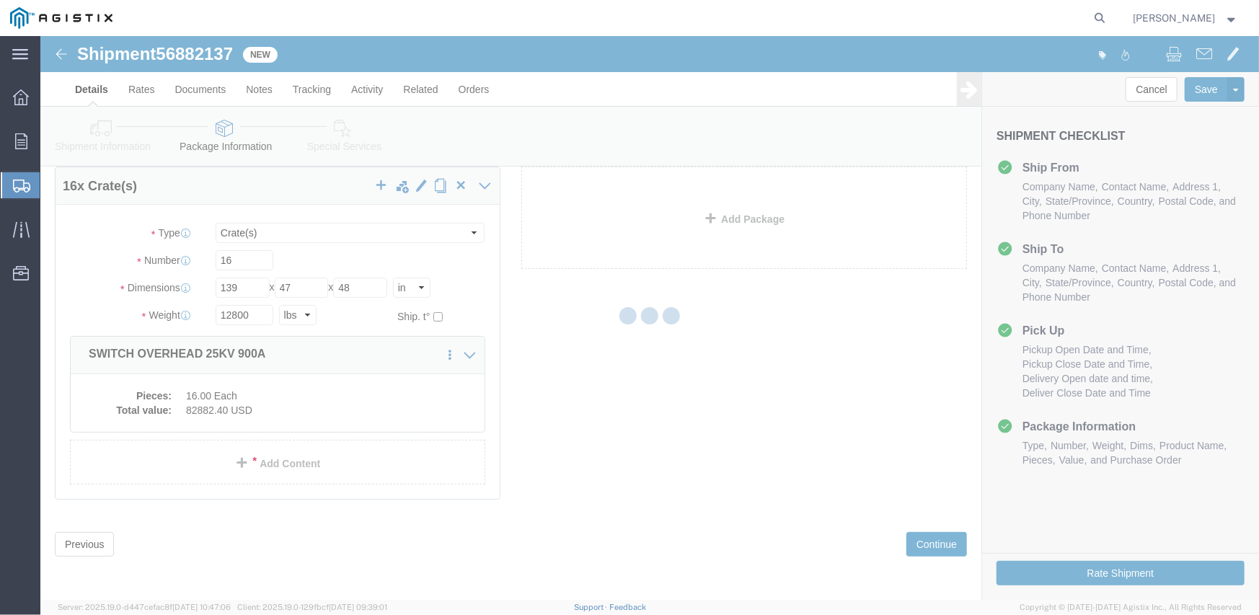
select select
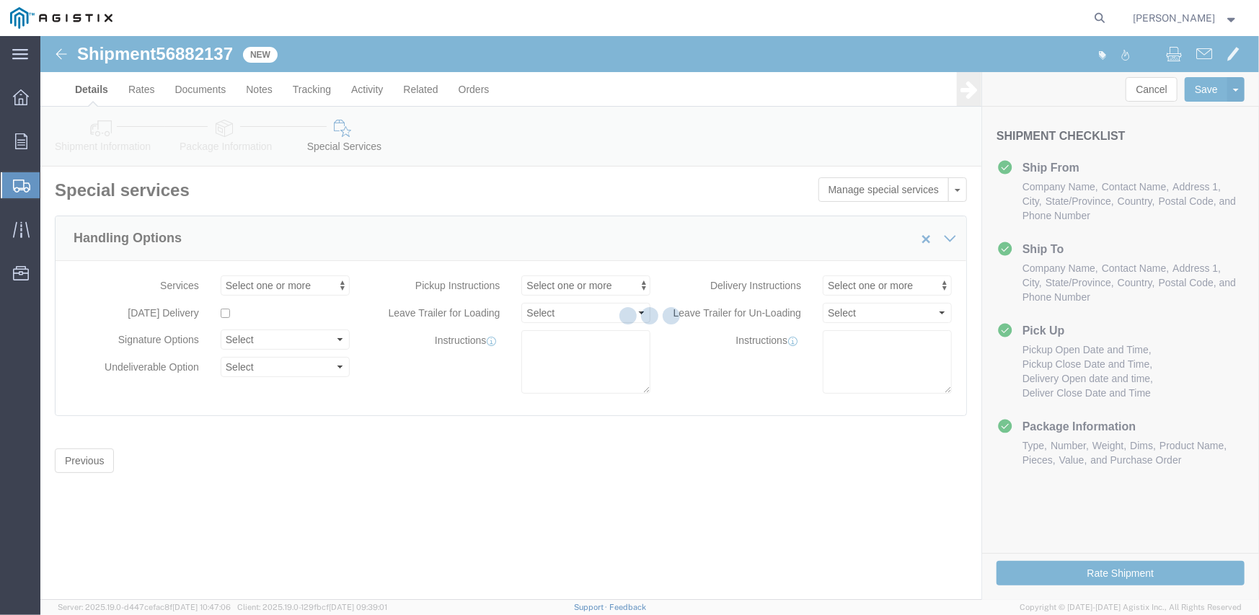
scroll to position [0, 0]
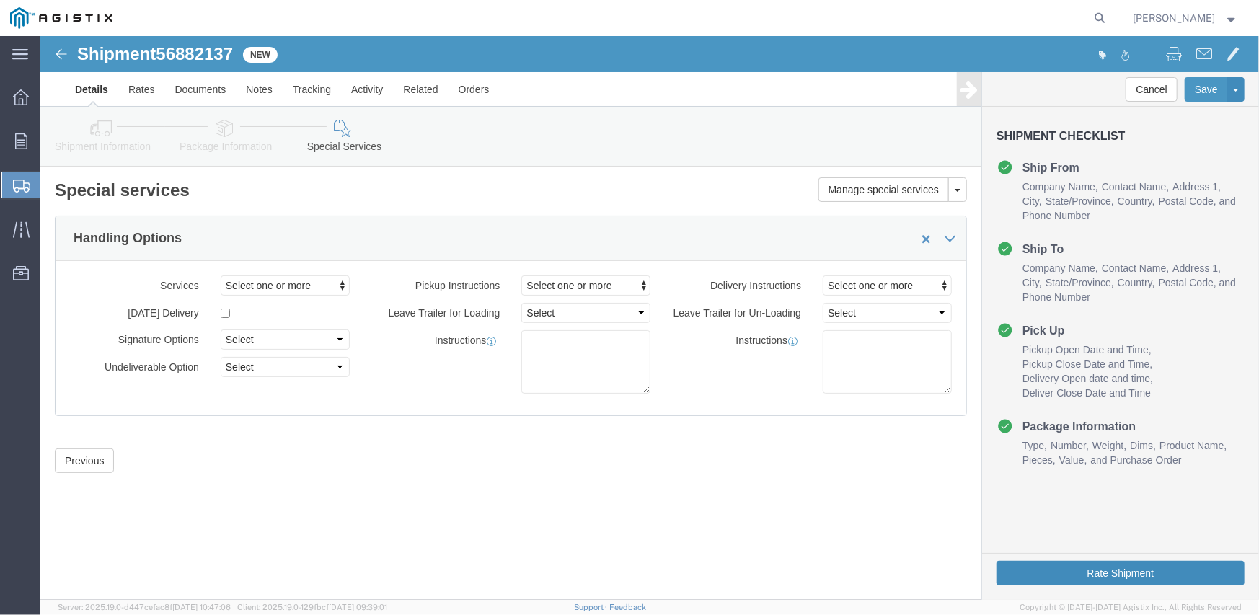
click button "Rate Shipment"
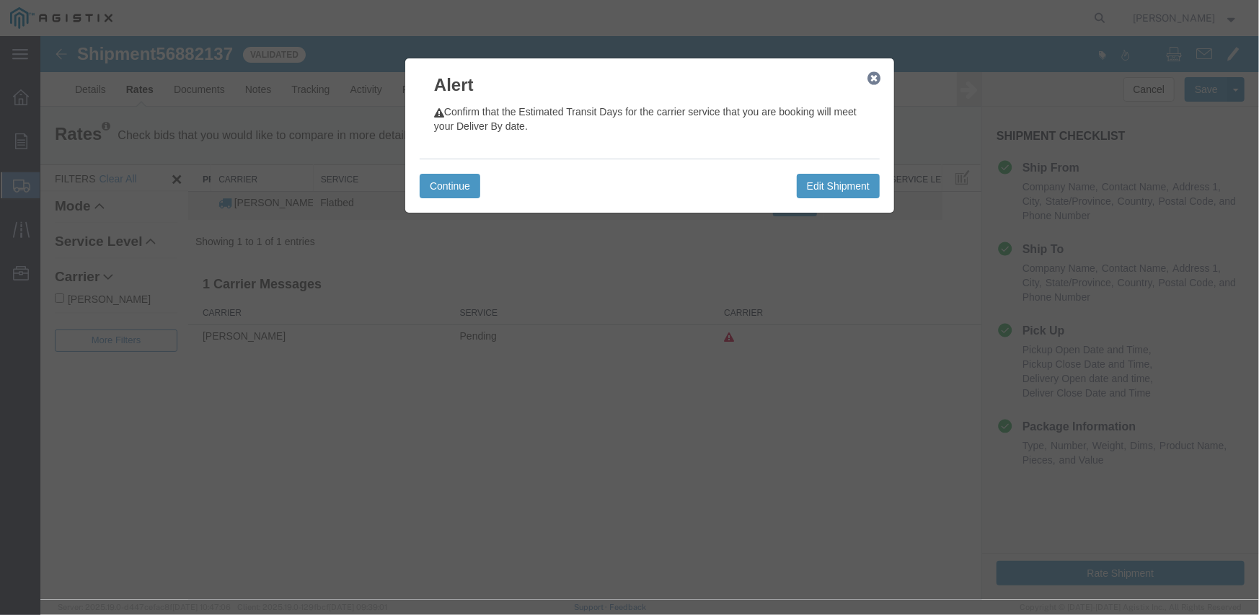
click at [441, 168] on div "Continue Edit Shipment" at bounding box center [649, 185] width 460 height 54
click at [449, 187] on button "Continue" at bounding box center [449, 185] width 61 height 25
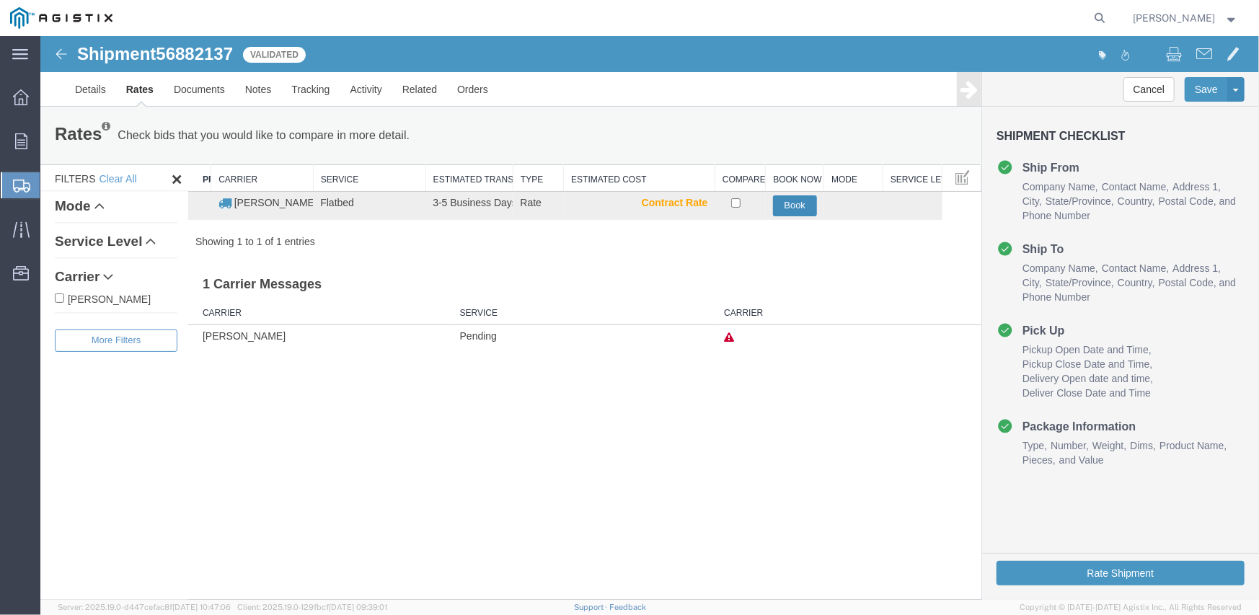
click at [785, 207] on button "Book" at bounding box center [794, 205] width 44 height 21
